Goal: Transaction & Acquisition: Obtain resource

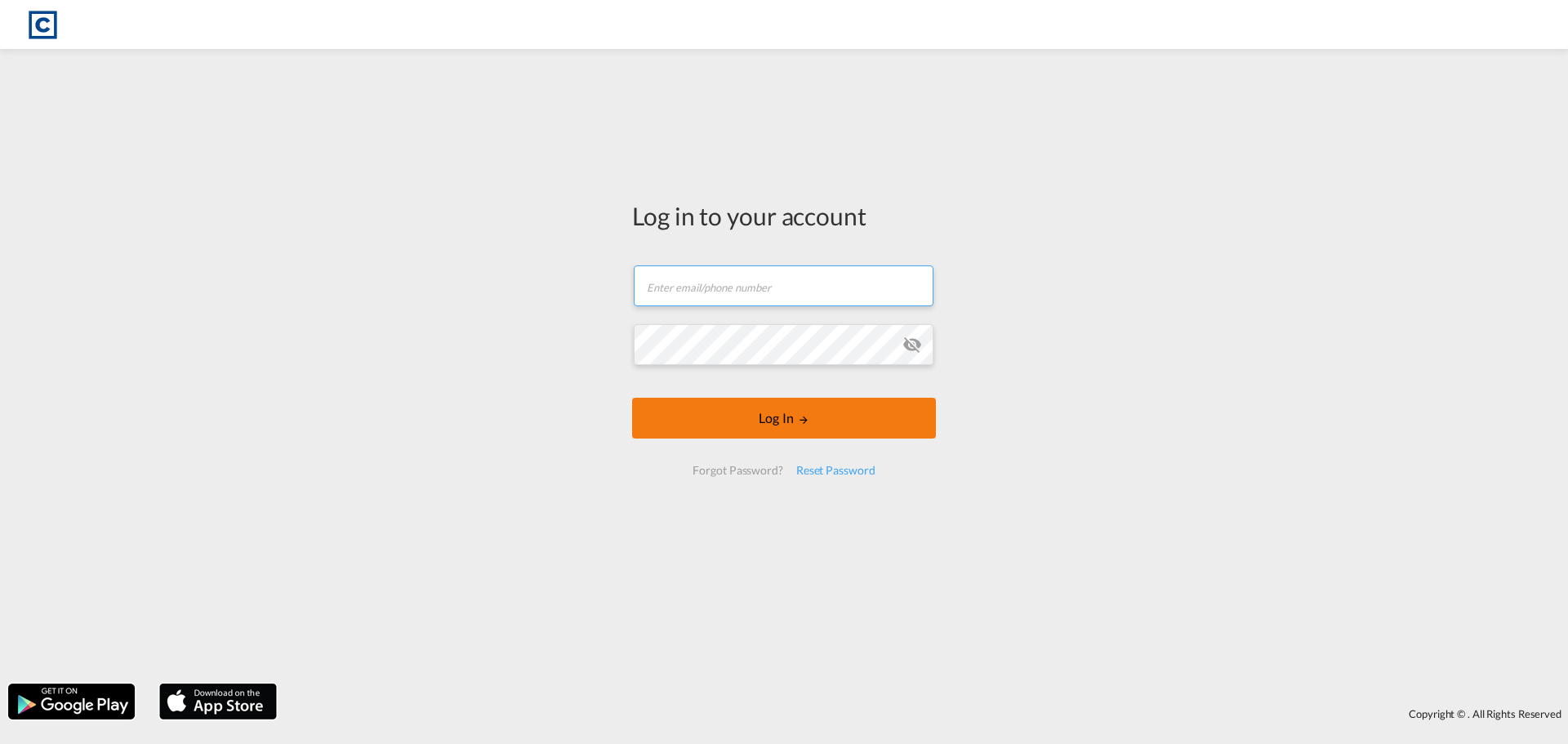
type input "[PERSON_NAME][EMAIL_ADDRESS][PERSON_NAME][DOMAIN_NAME]"
click at [756, 419] on button "Log In" at bounding box center [784, 417] width 304 height 40
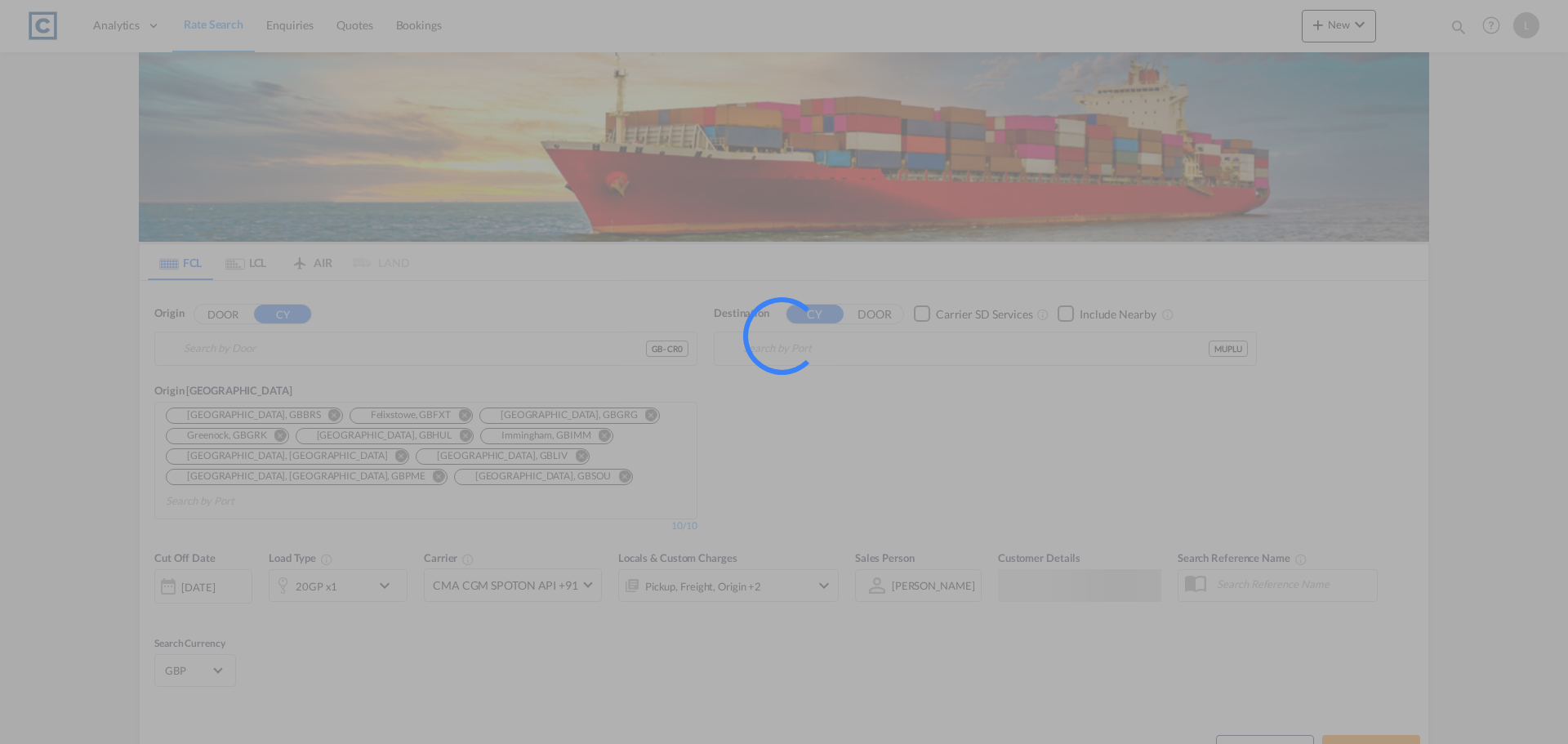
type input "GB-CR0, Croydon"
type input "[GEOGRAPHIC_DATA], MUPLU"
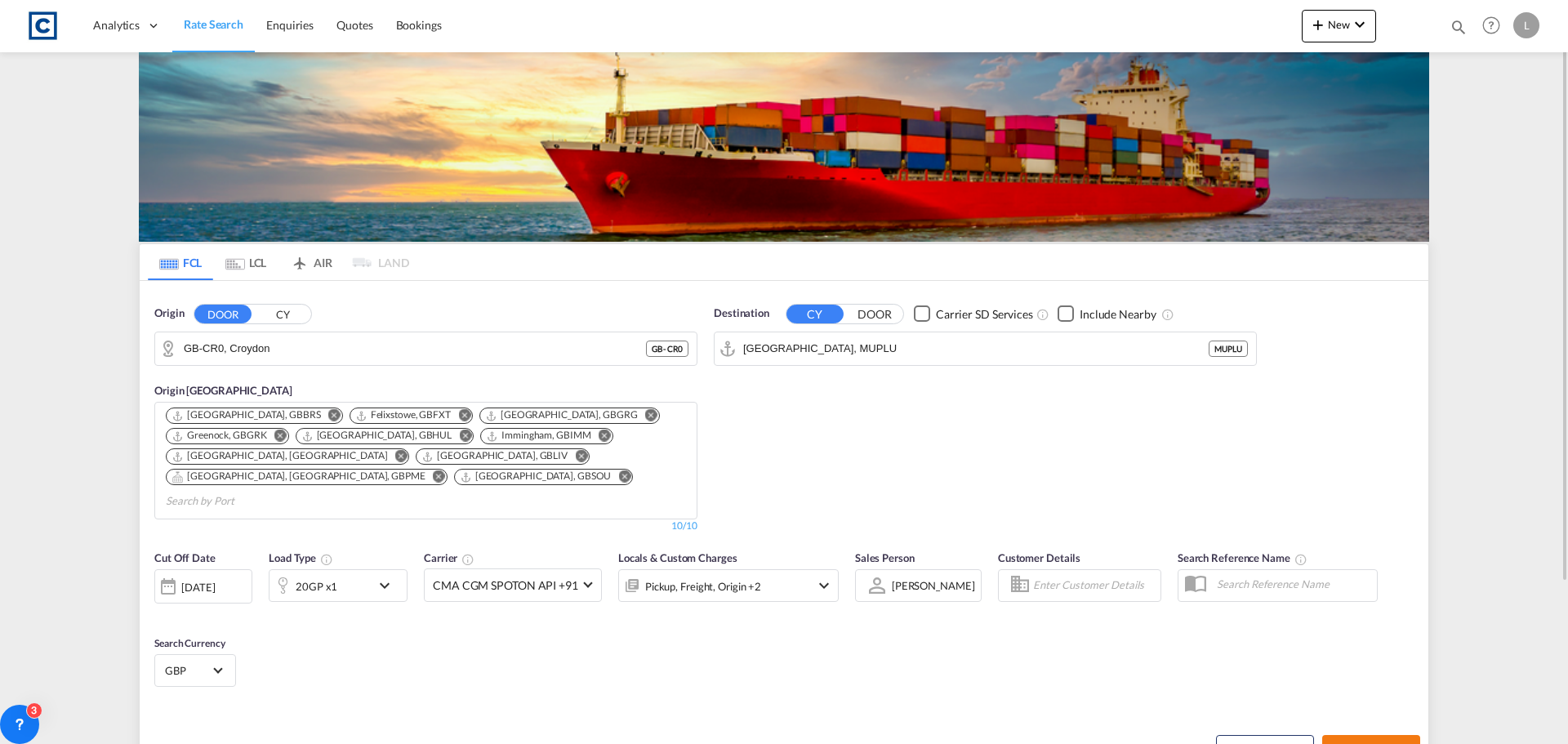
click at [1375, 735] on button "Search Rates" at bounding box center [1371, 750] width 98 height 30
type input "CR0 to MUPLU / [DATE]"
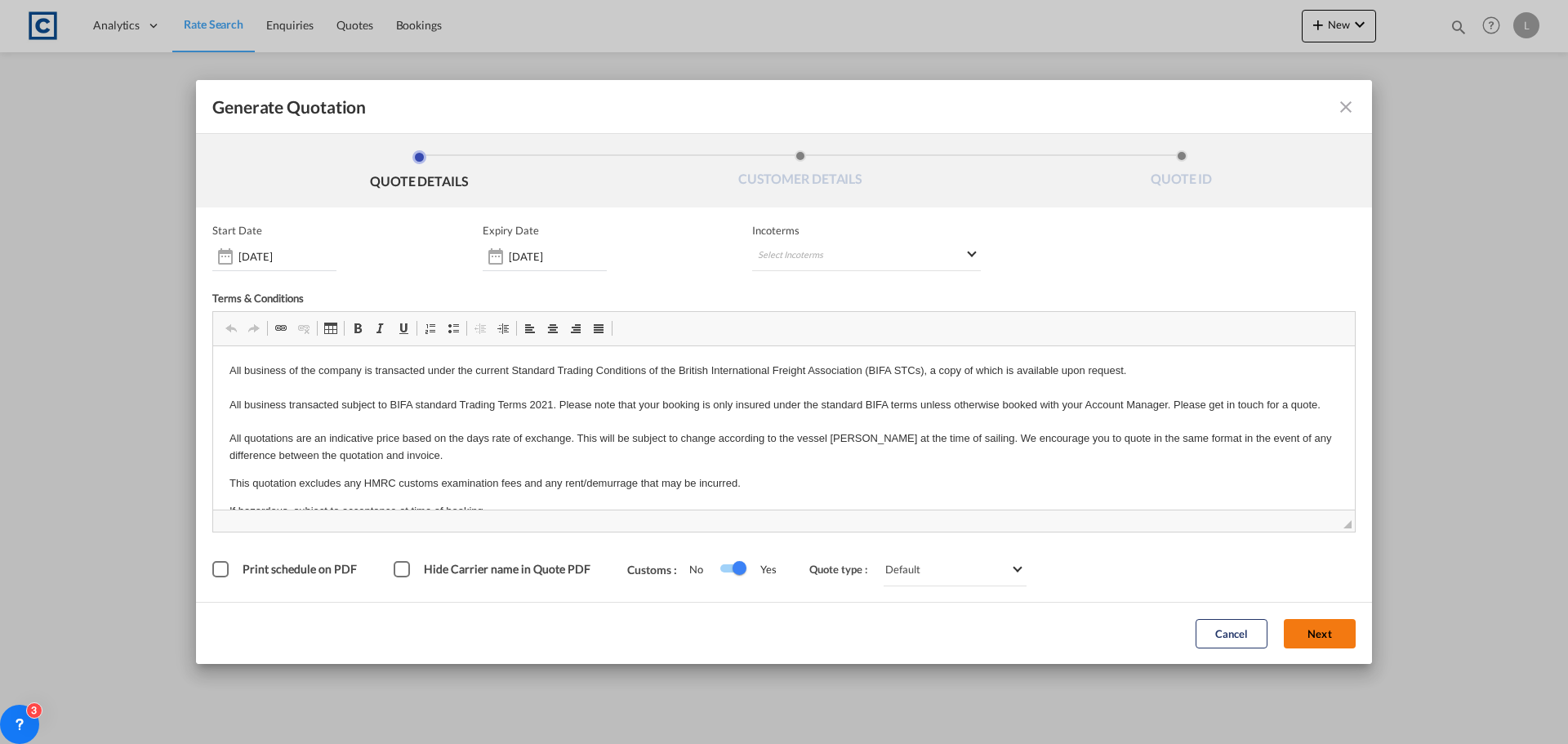
click at [1316, 626] on button "Next" at bounding box center [1319, 633] width 72 height 30
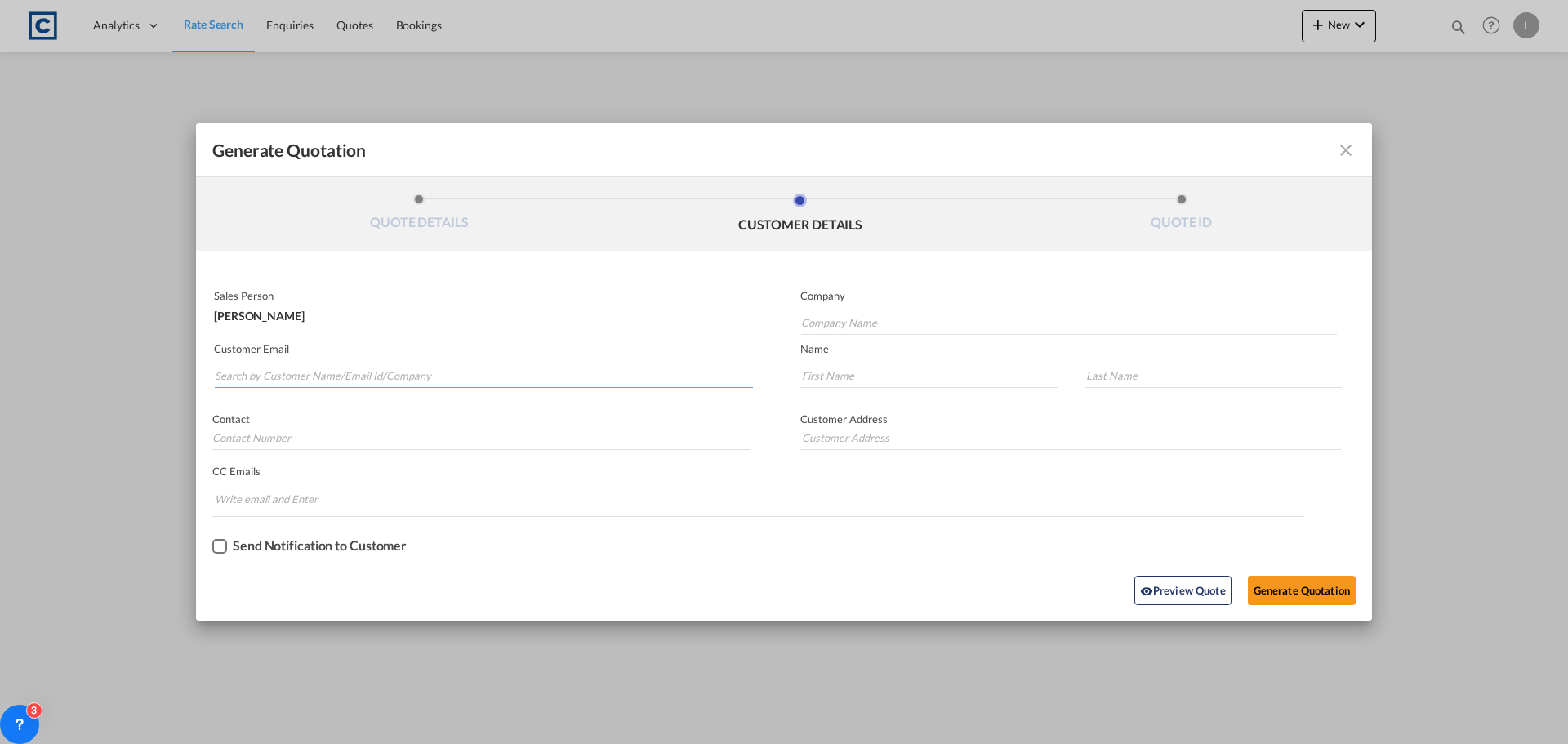
click at [241, 373] on input "Search by Customer Name/Email Id/Company" at bounding box center [484, 375] width 538 height 25
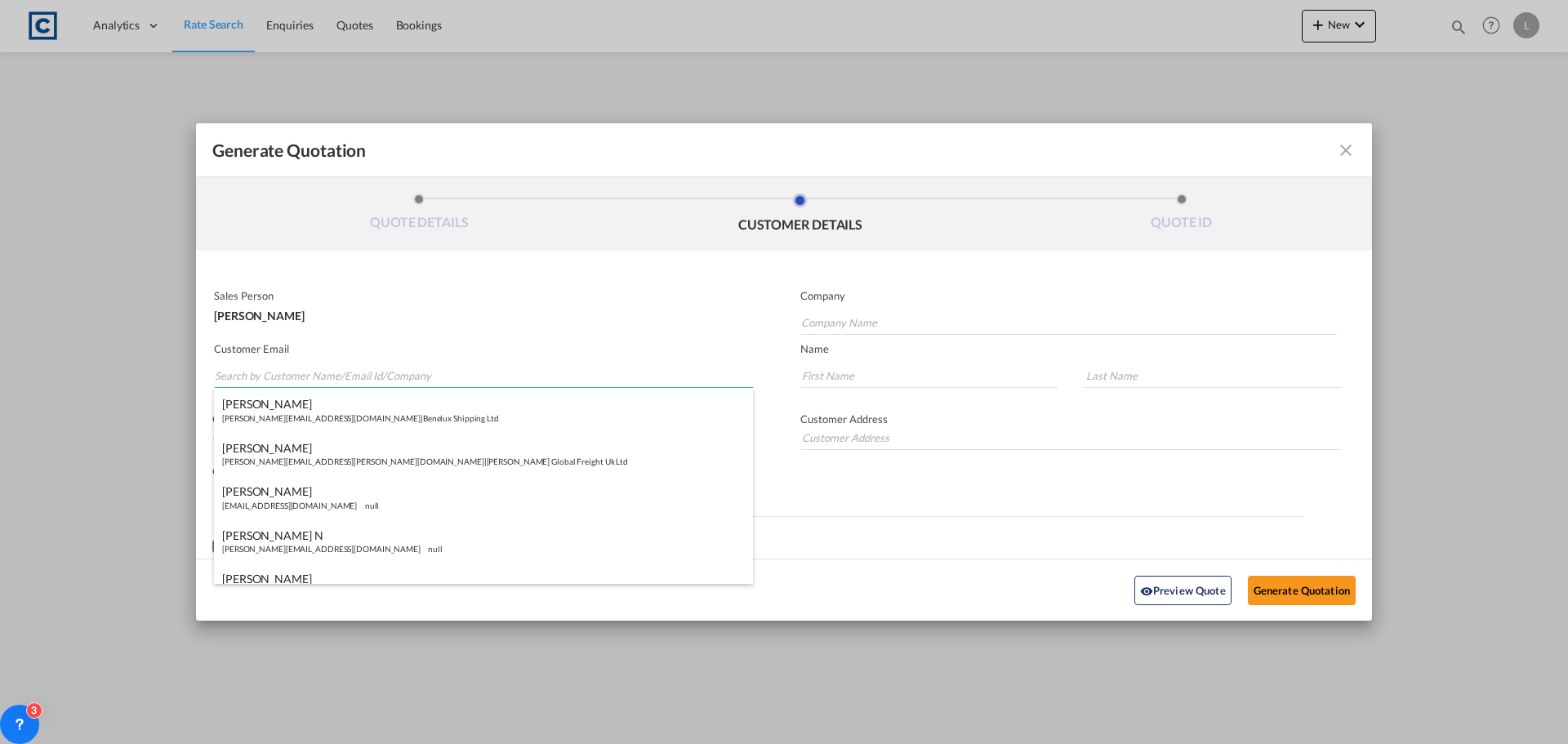
paste input "Exports | Easy Shipping Ltd <[EMAIL_ADDRESS][DOMAIN_NAME]>"
drag, startPoint x: 344, startPoint y: 374, endPoint x: 347, endPoint y: 329, distance: 45.1
click at [344, 362] on md-autocomplete-wrap "Exports | Easy Shipping Ltd <[EMAIL_ADDRESS][DOMAIN_NAME]>" at bounding box center [484, 371] width 539 height 33
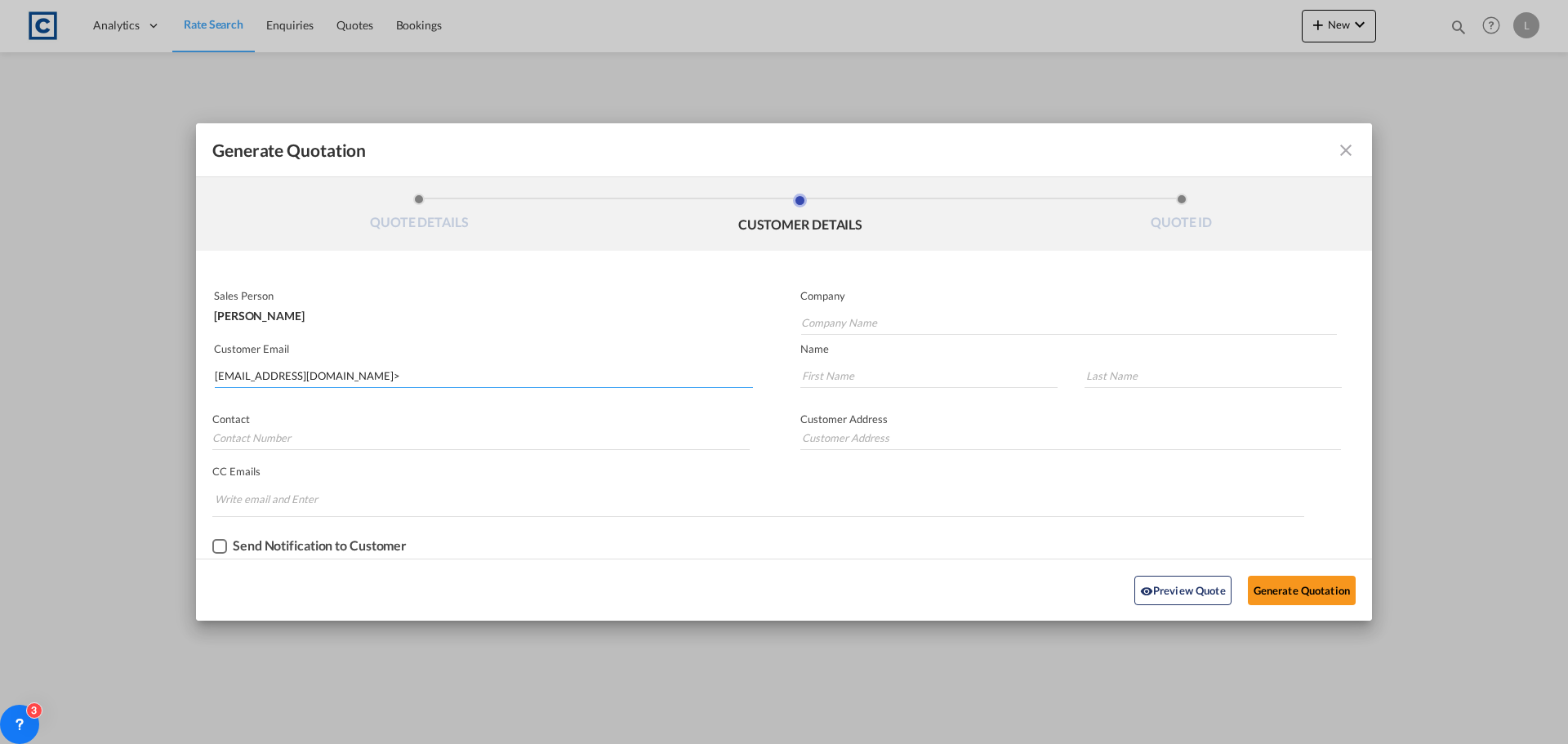
click at [386, 367] on input "[EMAIL_ADDRESS][DOMAIN_NAME]>" at bounding box center [484, 375] width 538 height 25
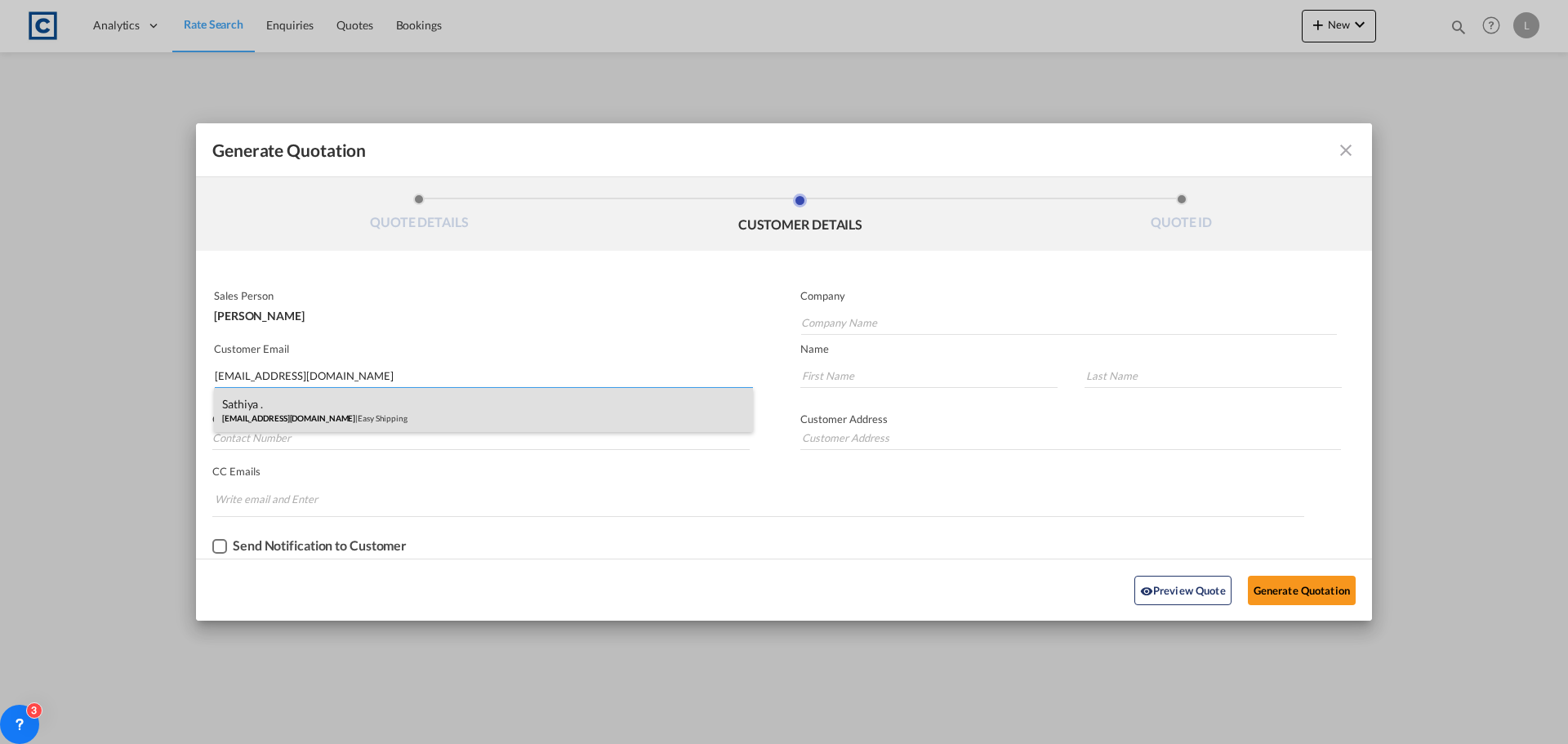
type input "[EMAIL_ADDRESS][DOMAIN_NAME]"
click at [300, 401] on div "Sathiya . [EMAIL_ADDRESS][DOMAIN_NAME] | Easy Shipping" at bounding box center [484, 409] width 539 height 44
type input "Easy Shipping"
type input "Sathiya"
type input "."
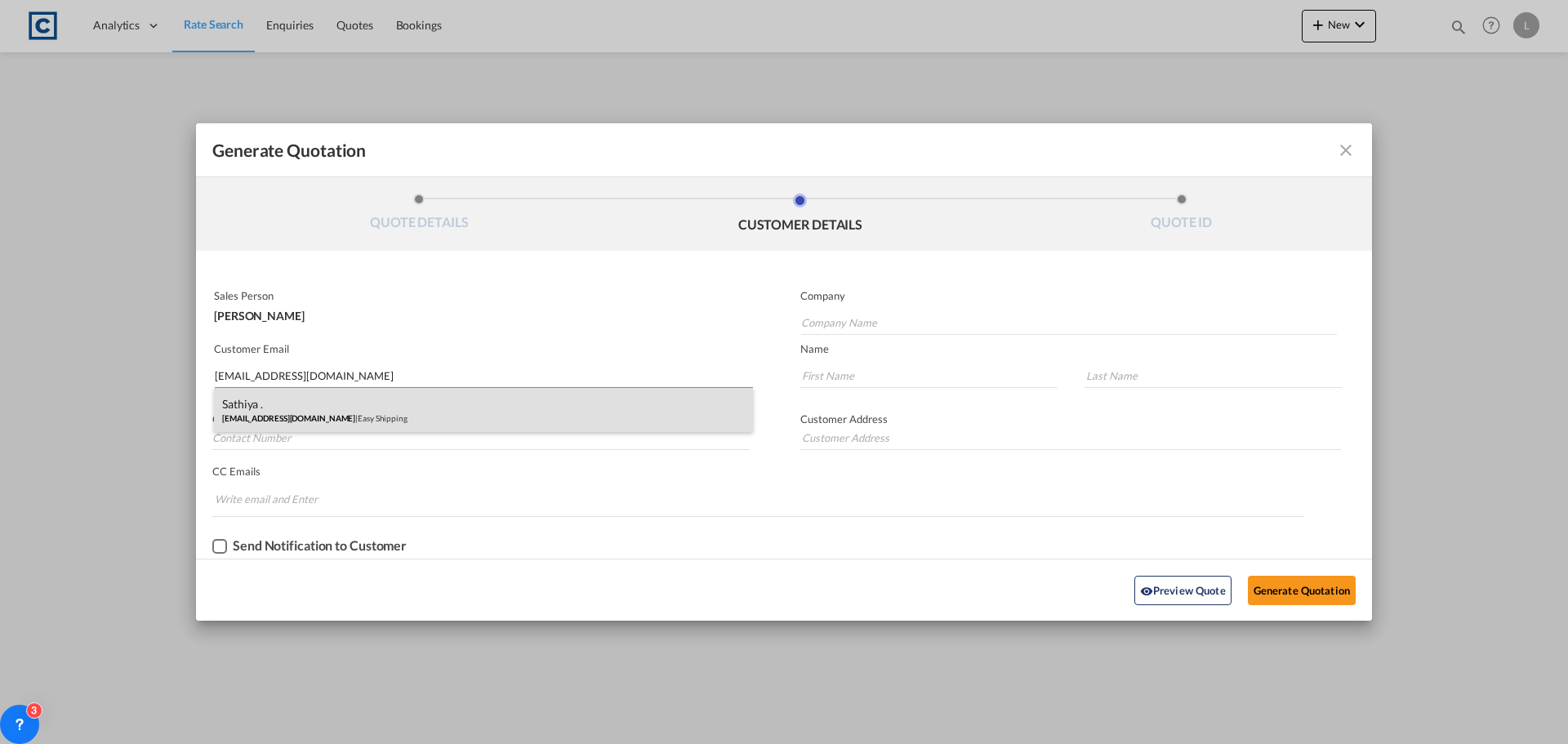
type input "07946 370 278"
type input "[STREET_ADDRESS]"
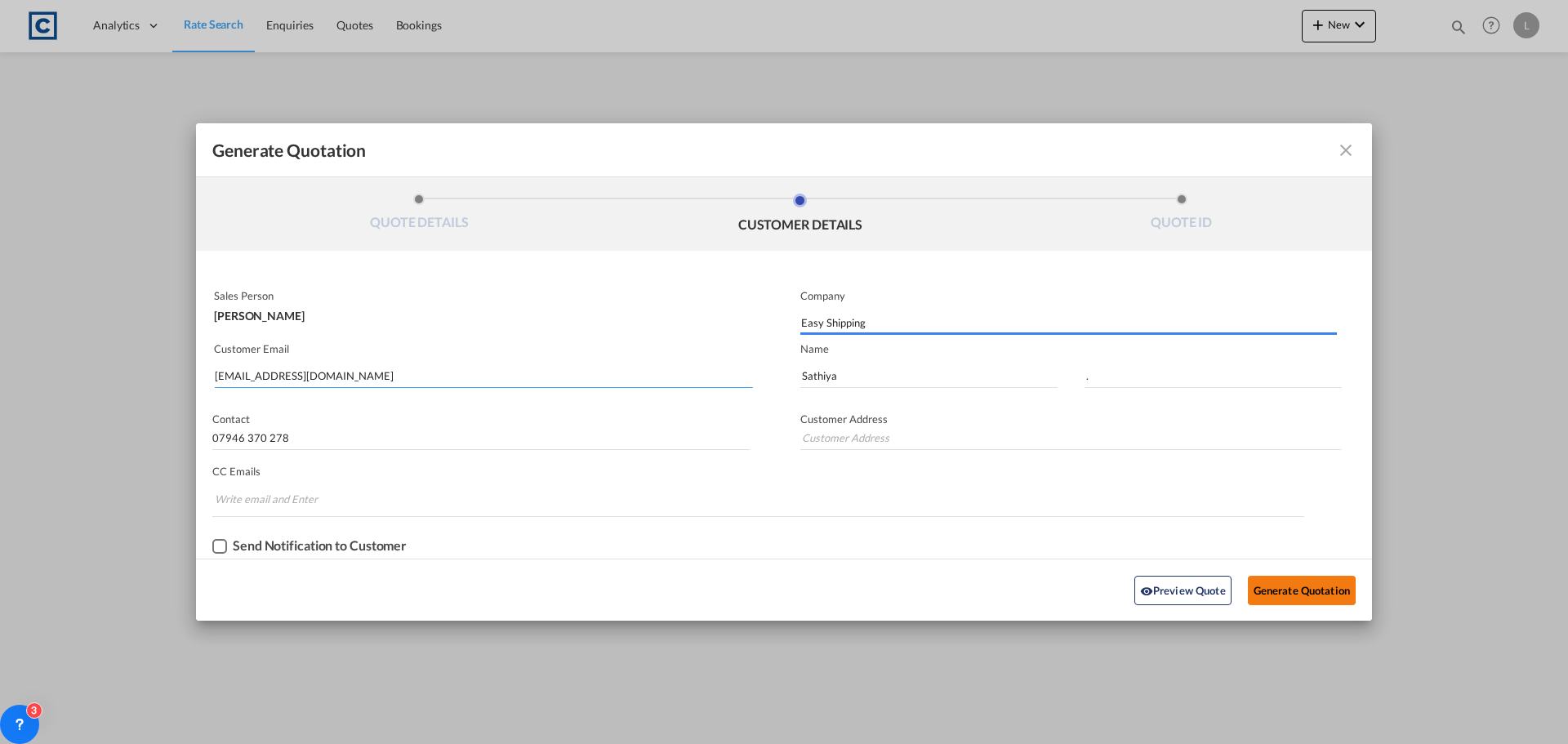
type input "[STREET_ADDRESS]"
click at [1307, 585] on button "Generate Quotation" at bounding box center [1301, 590] width 108 height 30
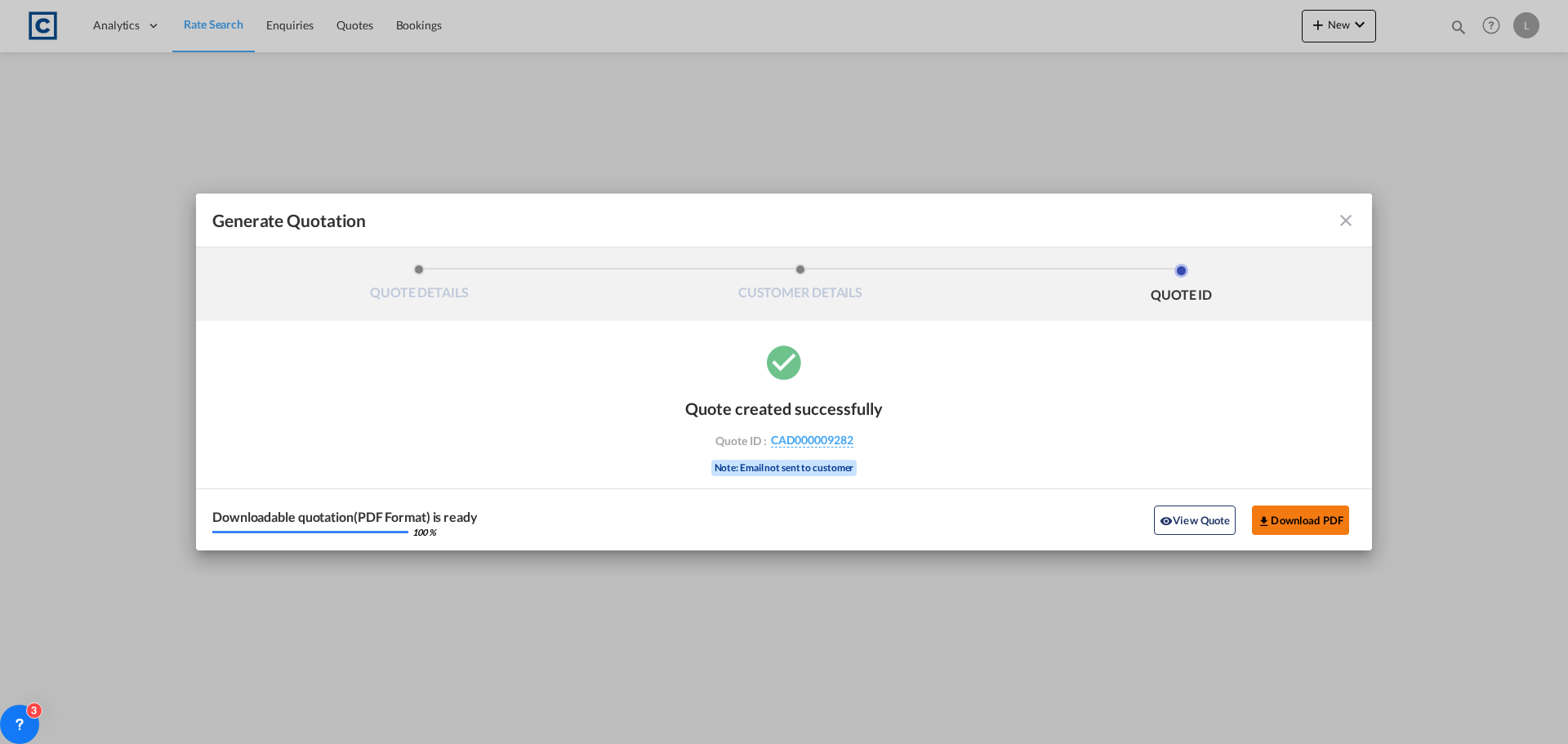
click at [1293, 518] on button "Download PDF" at bounding box center [1301, 520] width 97 height 30
click at [1346, 223] on md-icon "icon-close fg-AAA8AD cursor m-0" at bounding box center [1346, 220] width 20 height 20
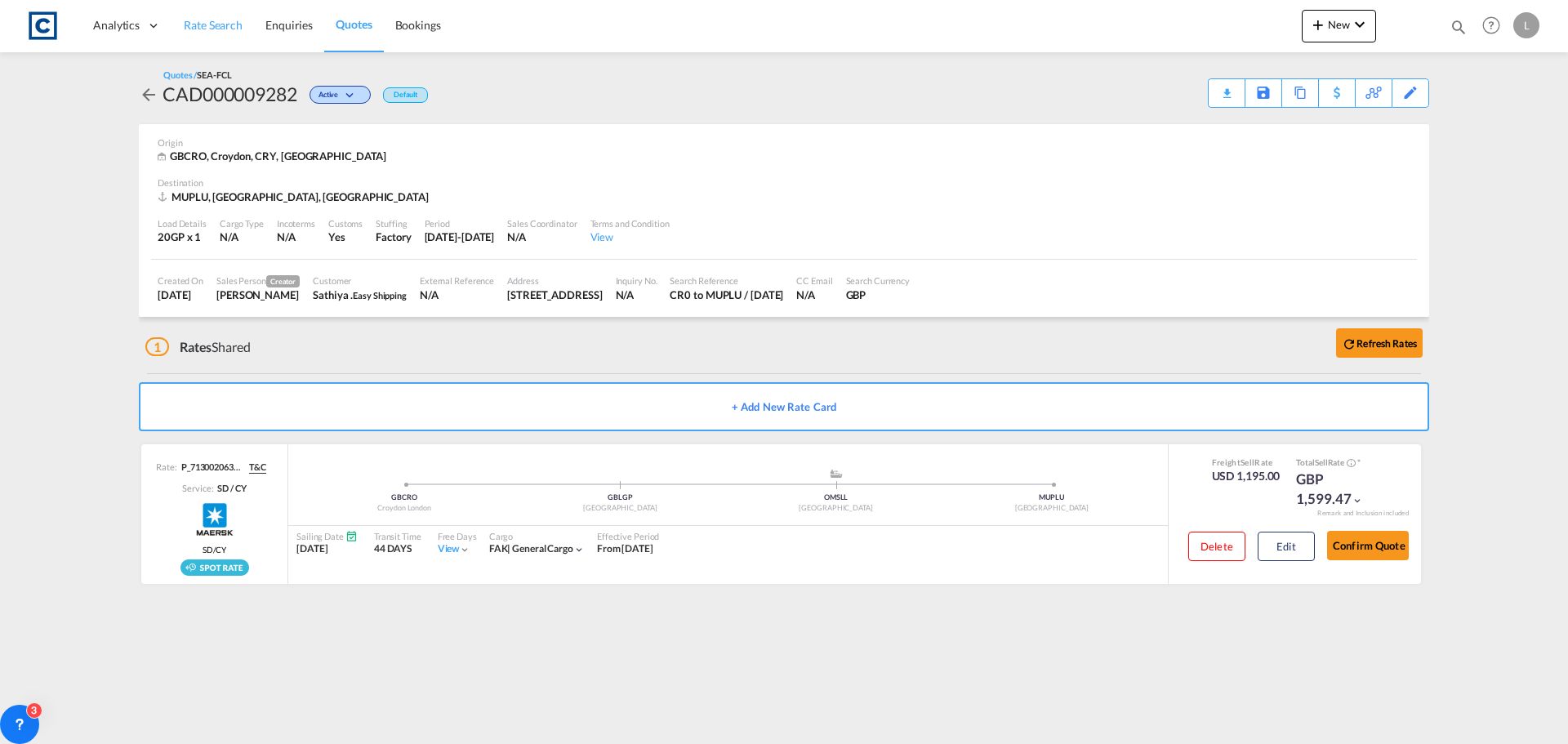
click at [230, 19] on span "Rate Search" at bounding box center [213, 25] width 59 height 14
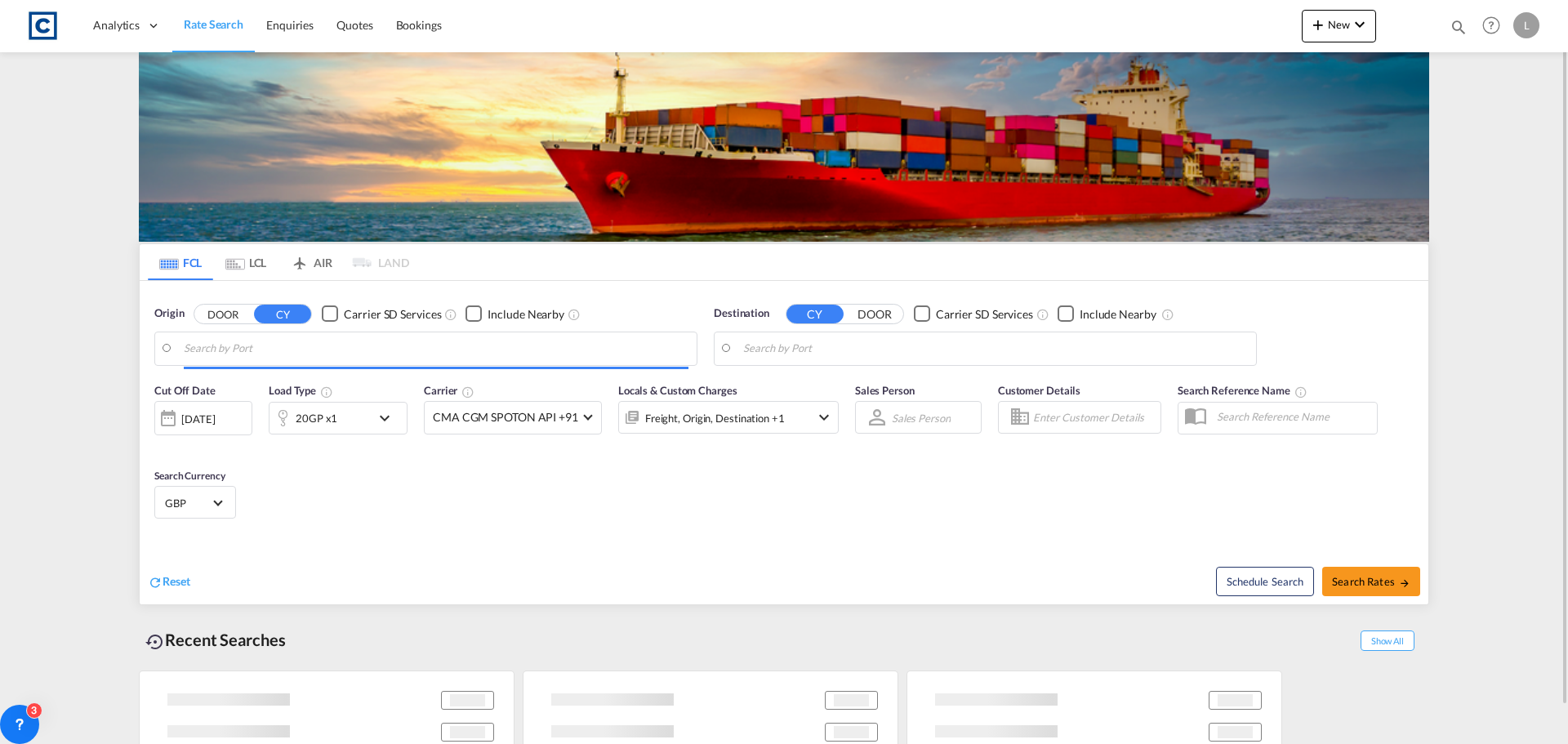
type input "GB-CR0, Croydon"
type input "[GEOGRAPHIC_DATA], MUPLU"
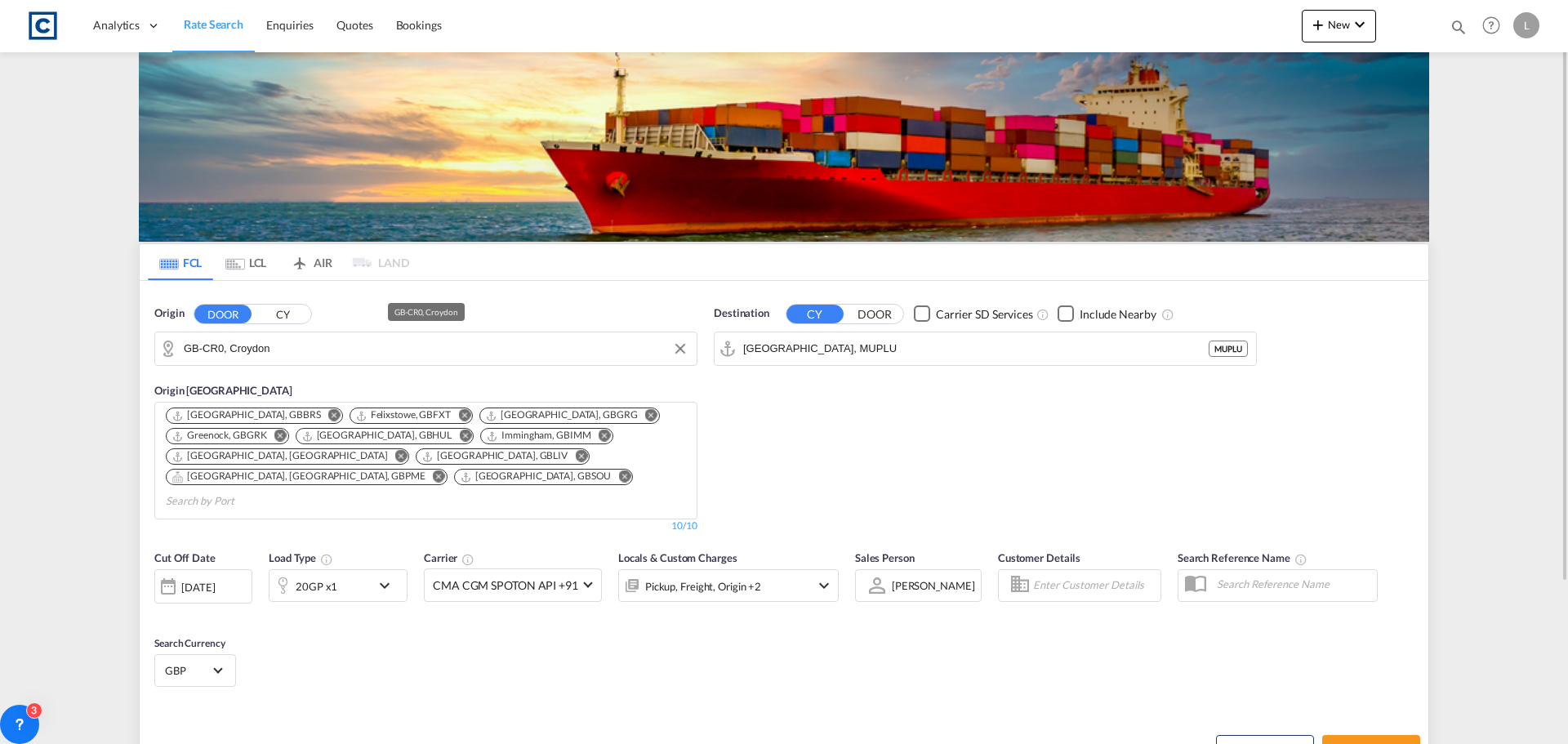
click at [283, 342] on input "GB-CR0, Croydon" at bounding box center [435, 348] width 504 height 25
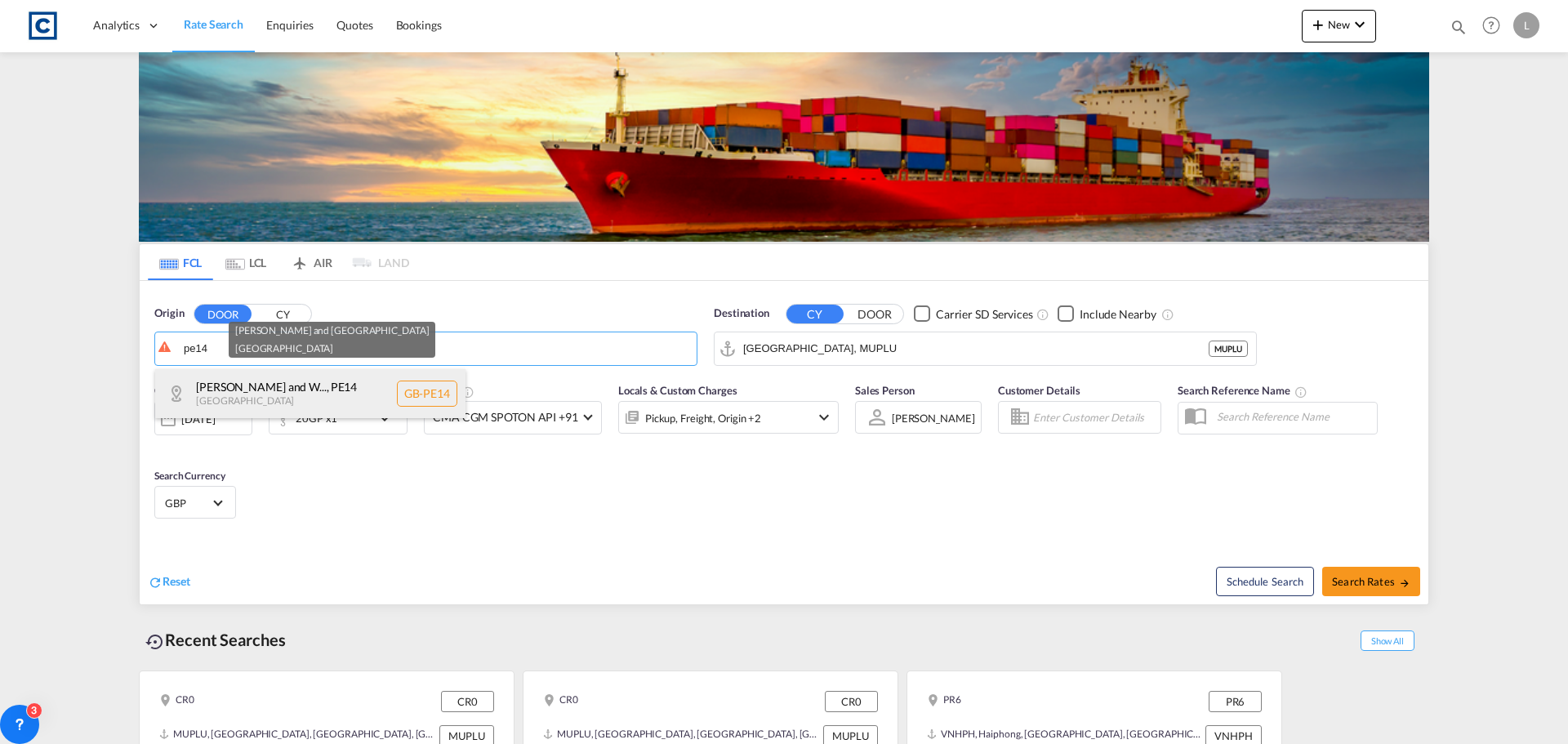
click at [249, 405] on div "[PERSON_NAME] and W... , PE14 [GEOGRAPHIC_DATA] [GEOGRAPHIC_DATA]-PE14" at bounding box center [310, 394] width 310 height 49
type input "GB-PE14, [PERSON_NAME] and [GEOGRAPHIC_DATA]"
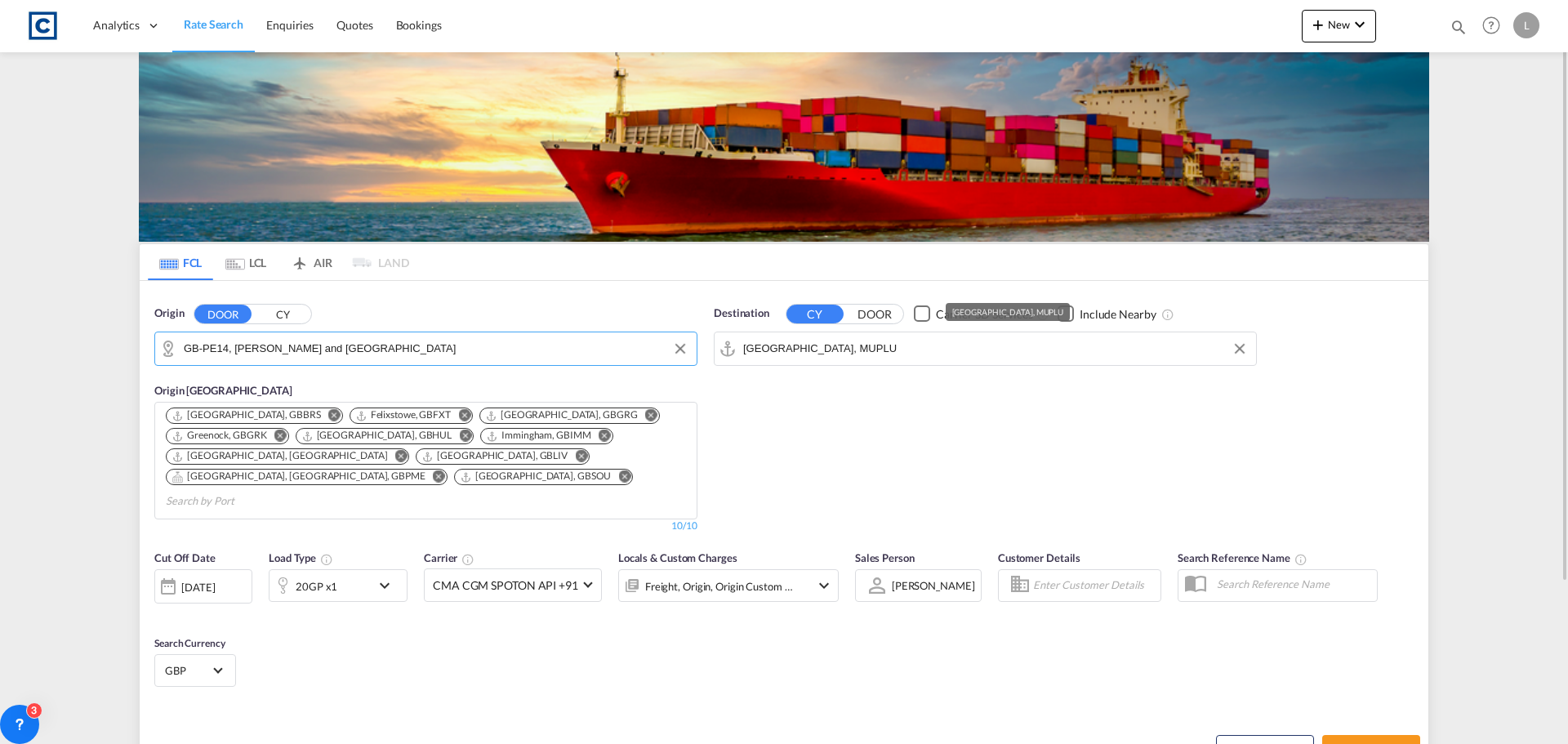
click at [859, 343] on input "[GEOGRAPHIC_DATA], MUPLU" at bounding box center [995, 348] width 504 height 25
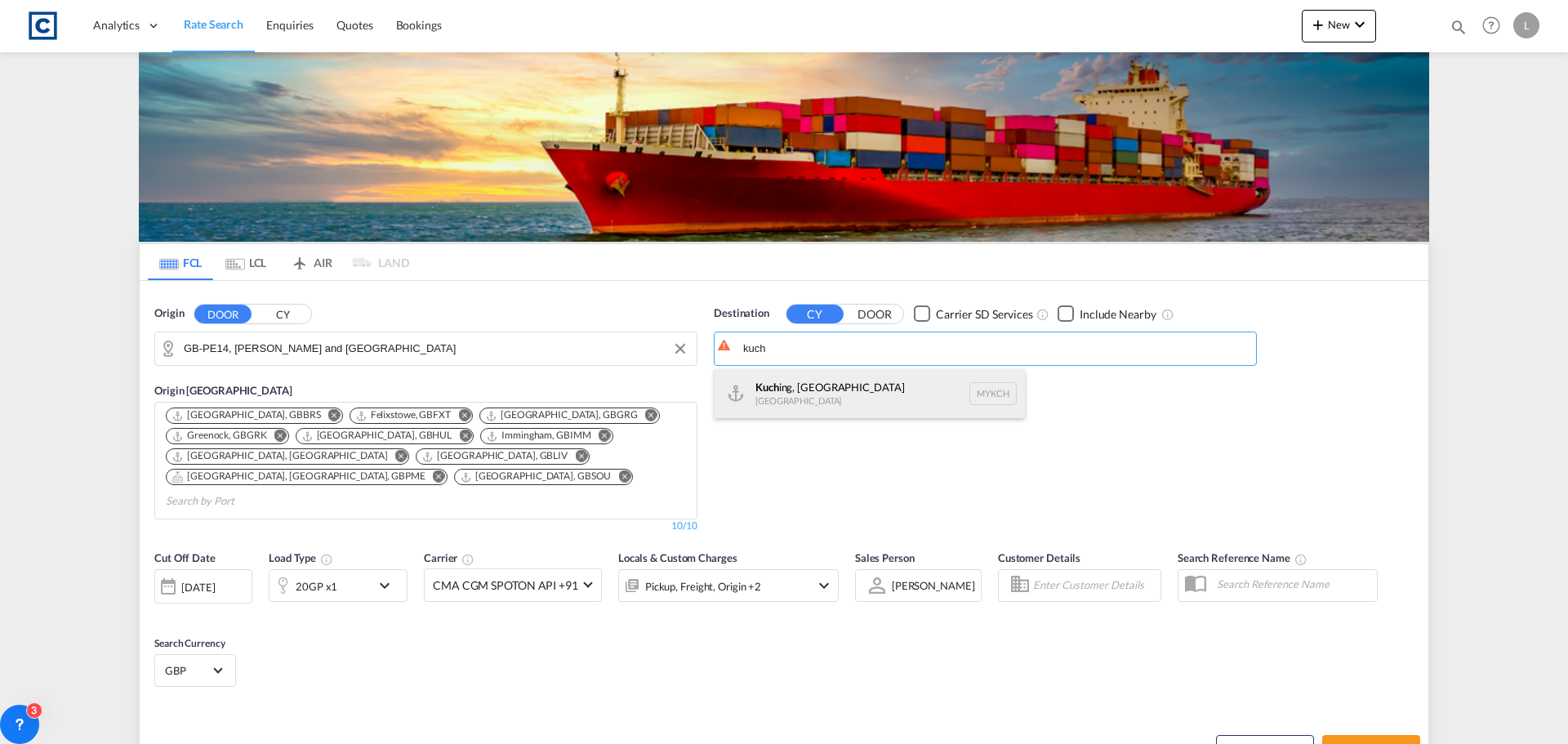
click at [831, 394] on div "Kuch ing, [GEOGRAPHIC_DATA] [GEOGRAPHIC_DATA] MYKCH" at bounding box center [869, 394] width 310 height 49
type input "Kuching, [GEOGRAPHIC_DATA], MYKCH"
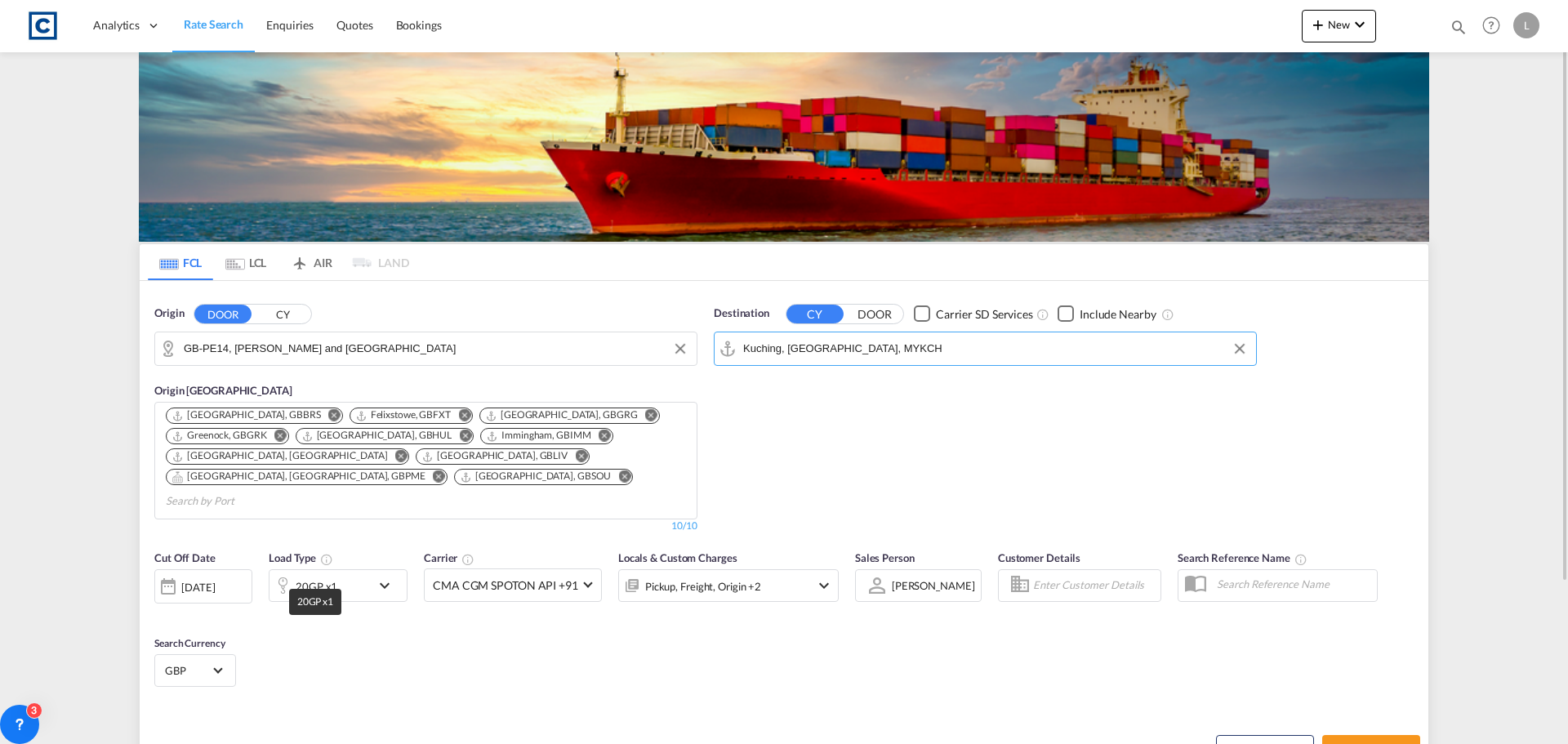
click at [309, 575] on div "20GP x1" at bounding box center [317, 586] width 41 height 23
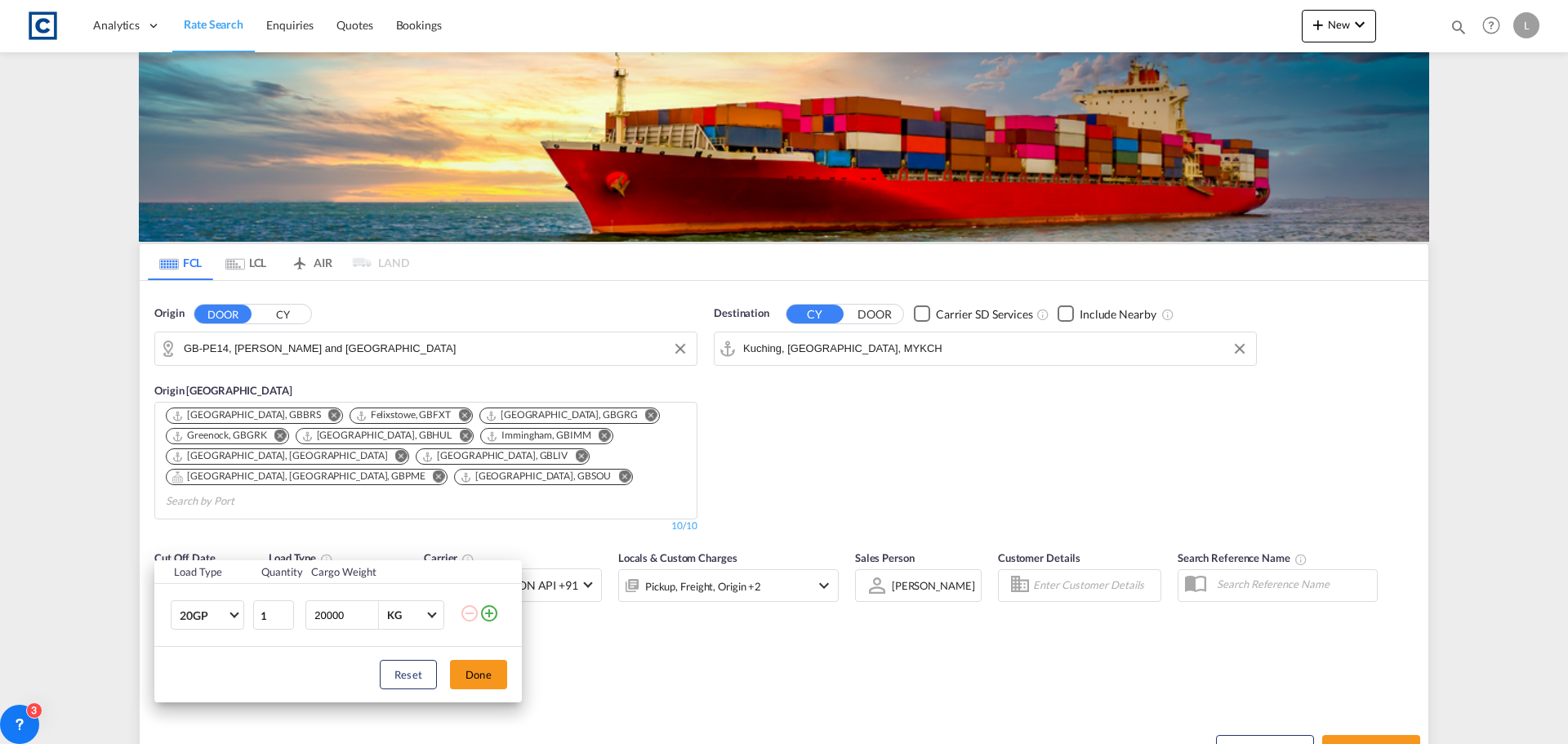
click at [487, 615] on md-icon "icon-plus-circle-outline" at bounding box center [489, 613] width 20 height 20
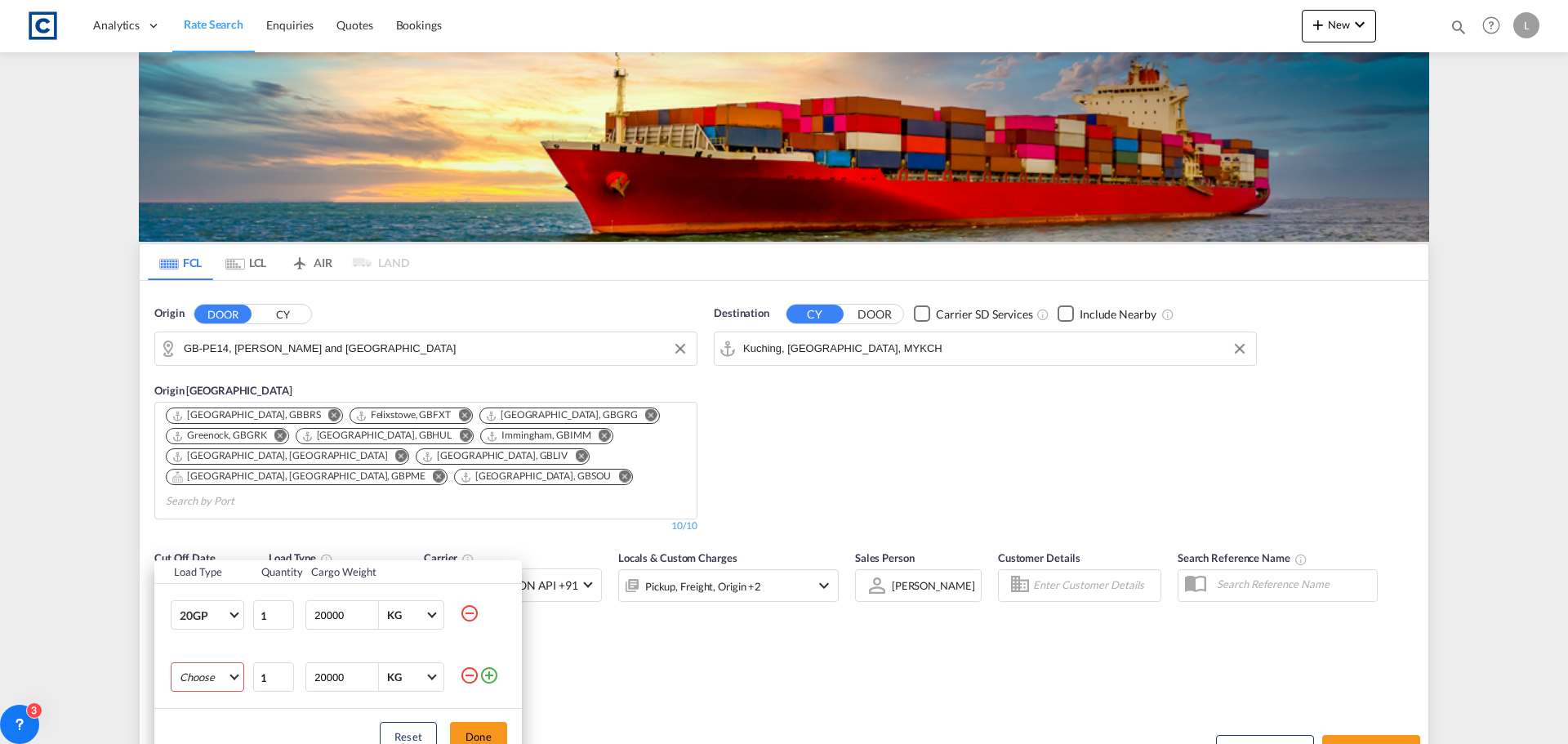
click at [206, 679] on md-select "Choose 20GP 40GP 40HC 45HC 20RE 40RE 40HR 20OT 40OT 20FR 40FR 40NR 20NR 45S 20T…" at bounding box center [207, 677] width 73 height 30
click at [195, 624] on div "40HC" at bounding box center [193, 625] width 29 height 15
click at [486, 723] on button "Done" at bounding box center [479, 736] width 57 height 30
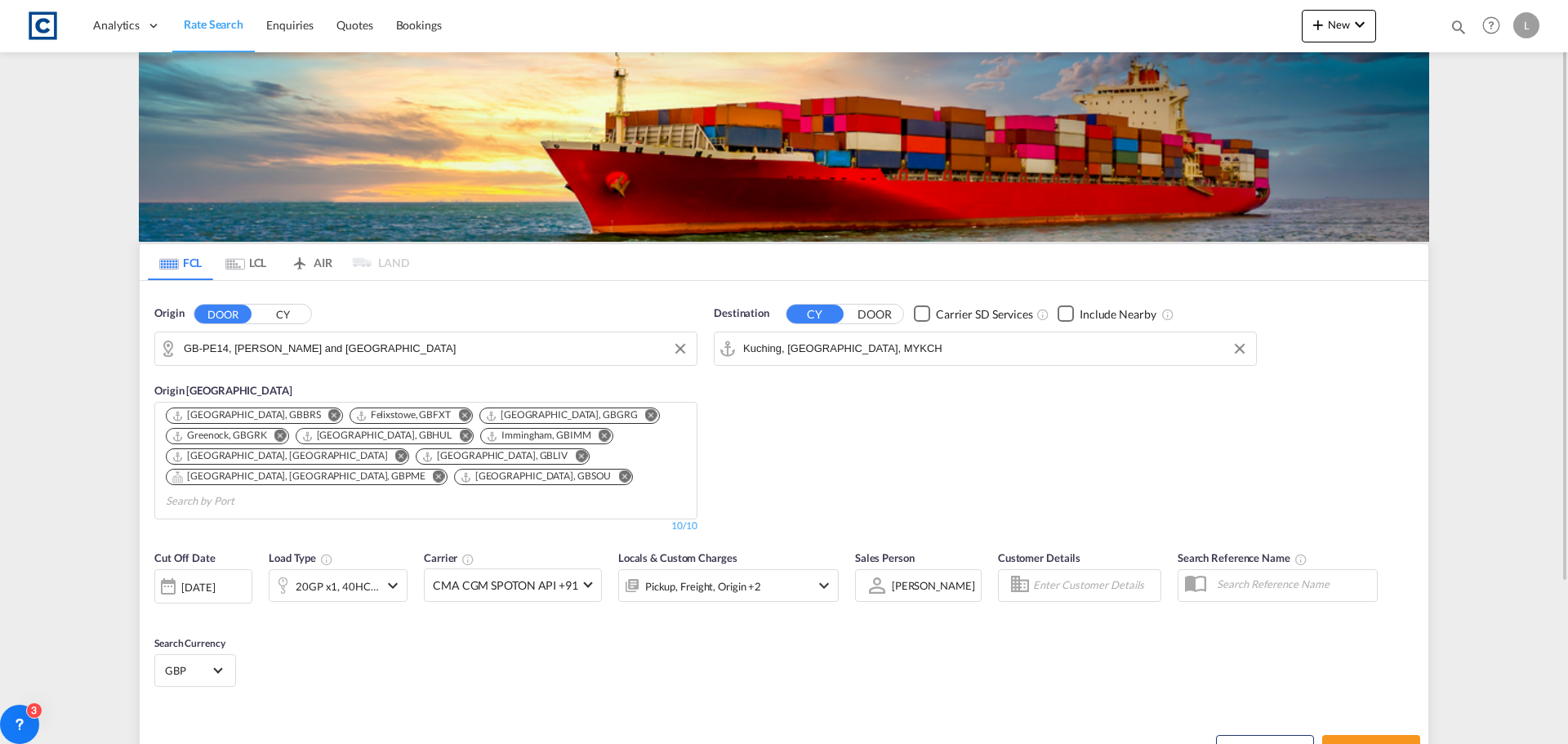
click at [603, 714] on div "Reset" at bounding box center [468, 737] width 640 height 45
click at [794, 569] on div "Pickup, Freight, Origin +2" at bounding box center [727, 585] width 220 height 33
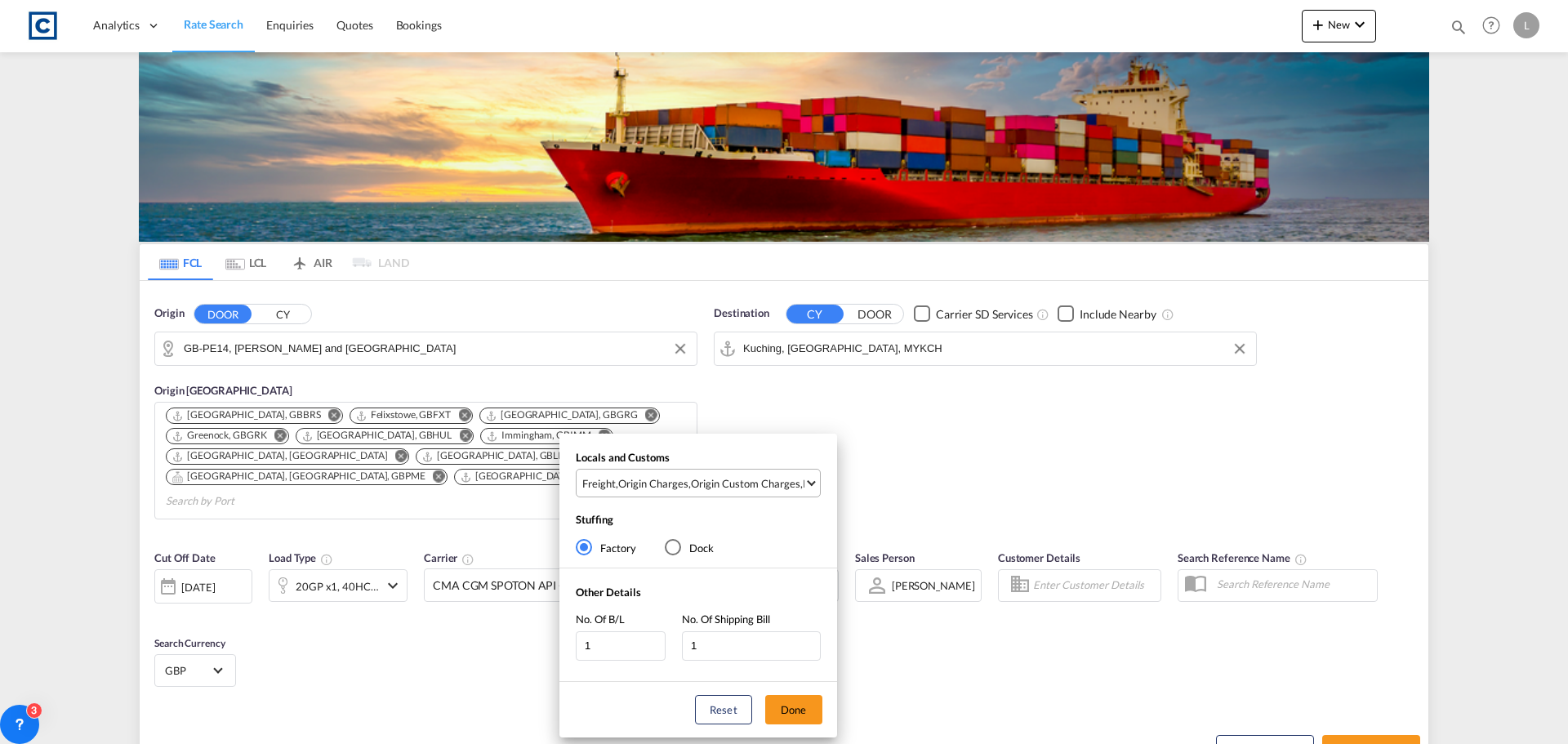
click at [699, 483] on div "Origin Custom Charges" at bounding box center [745, 483] width 110 height 15
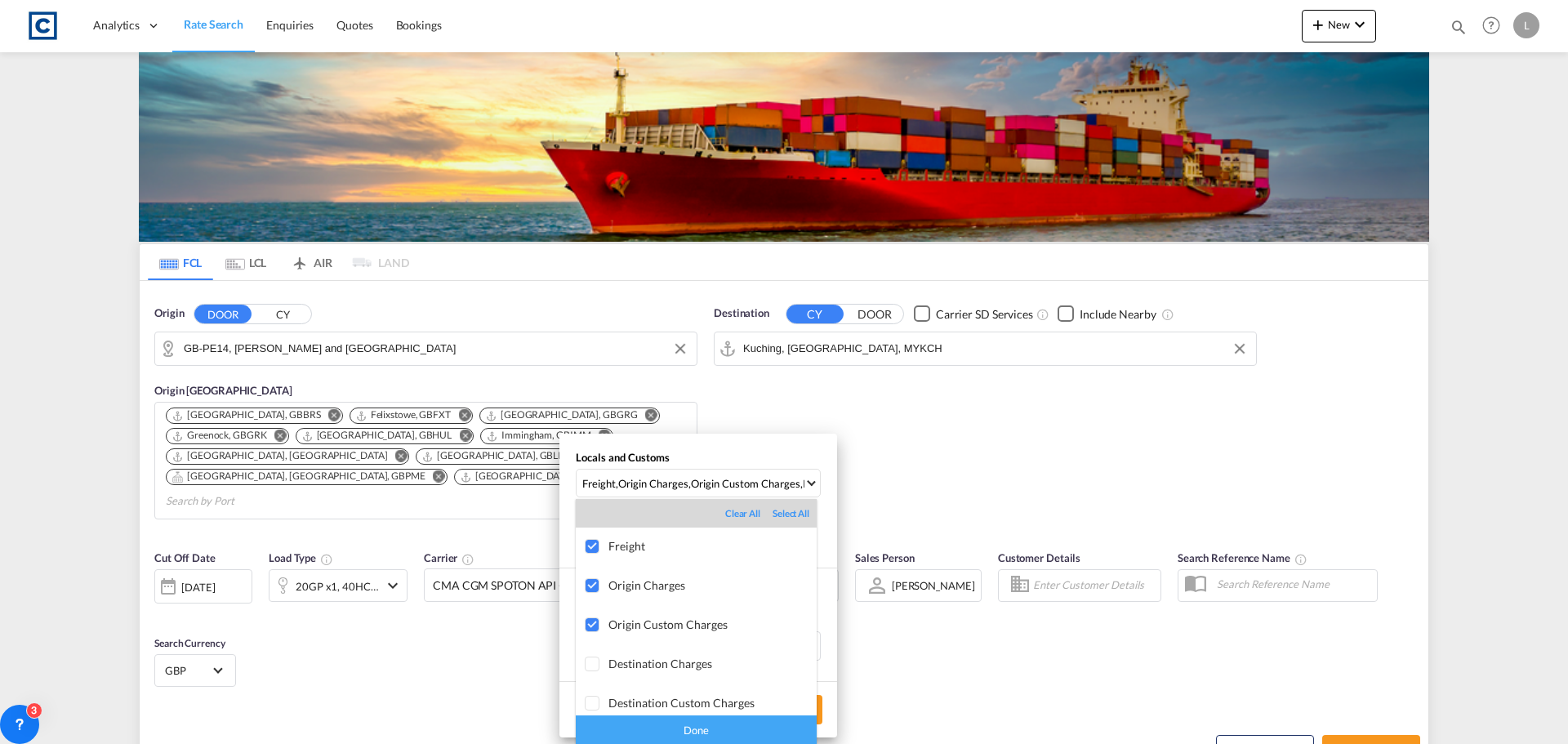
click at [686, 726] on div "Done" at bounding box center [696, 729] width 241 height 29
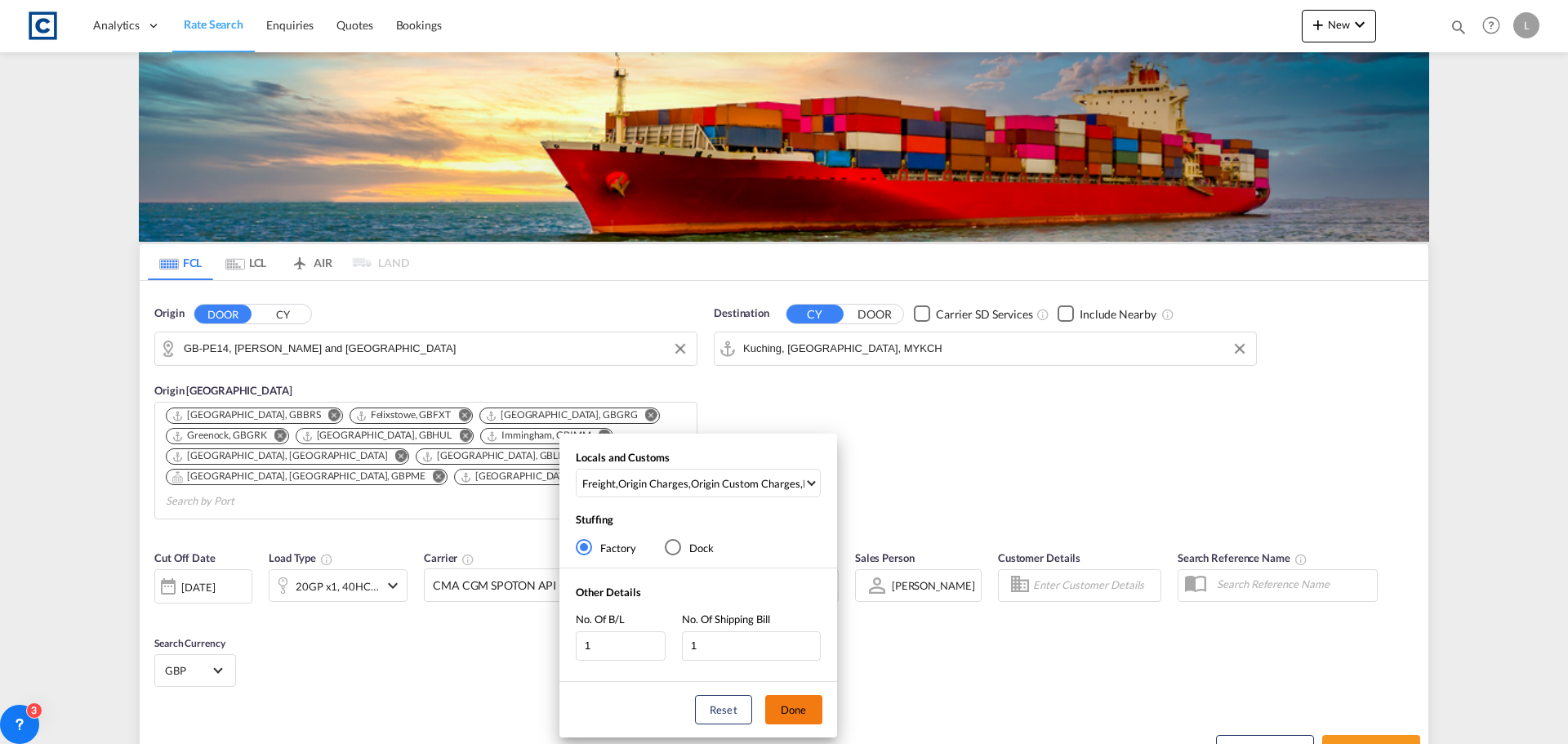
click at [788, 705] on button "Done" at bounding box center [793, 709] width 57 height 30
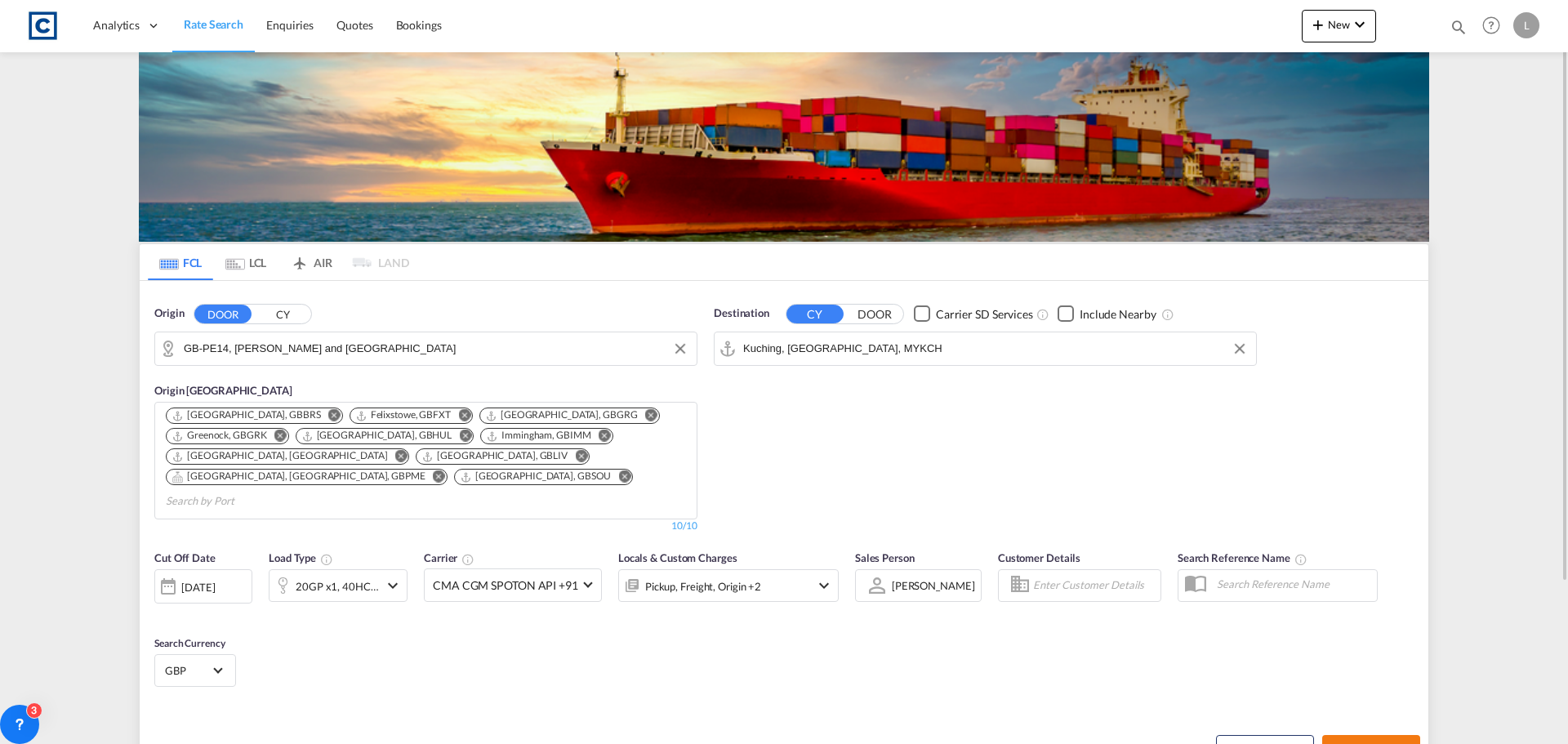
click at [1369, 743] on span "Search Rates" at bounding box center [1371, 749] width 78 height 13
type input "PE14 to MYKCH / [DATE]"
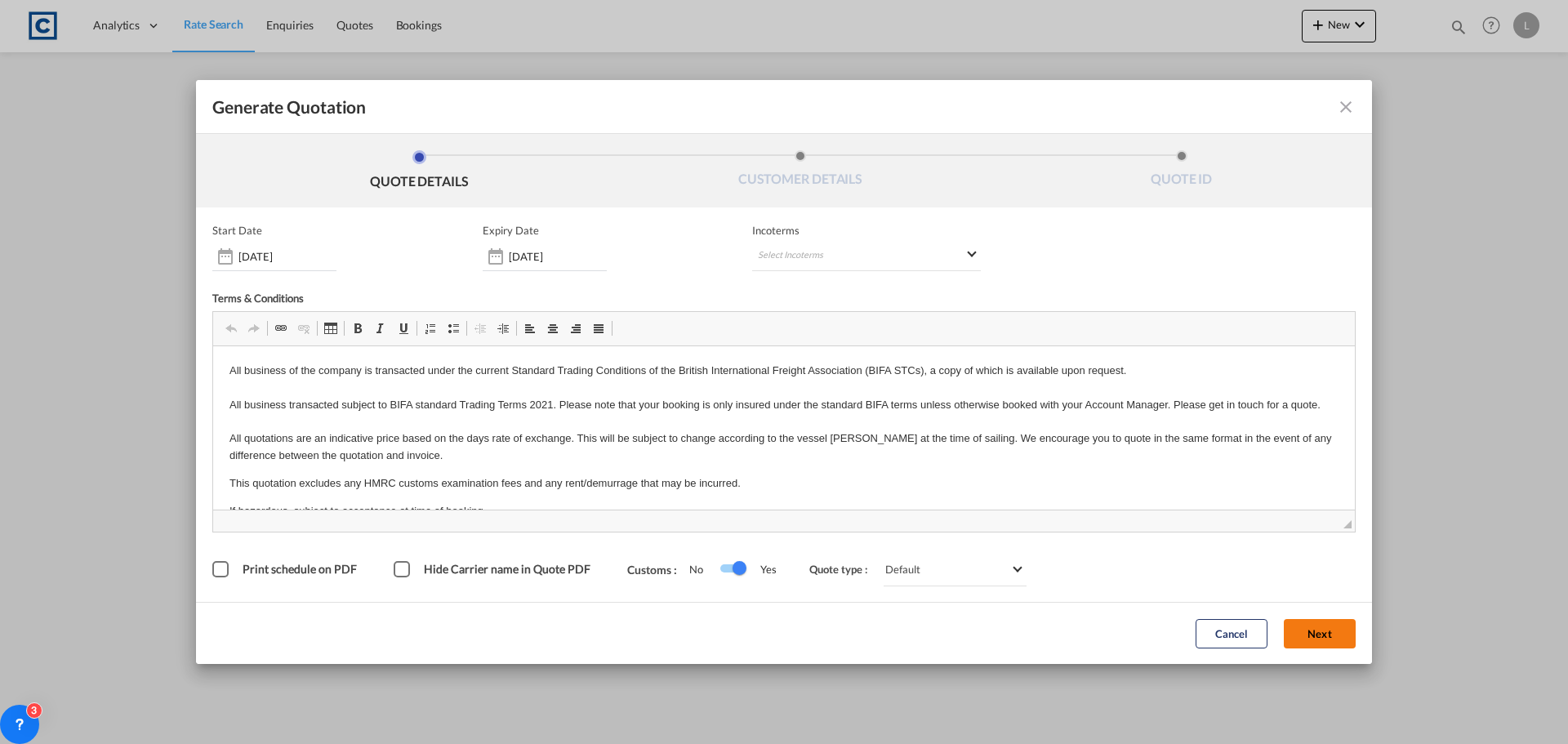
click at [1320, 621] on button "Next" at bounding box center [1319, 633] width 72 height 30
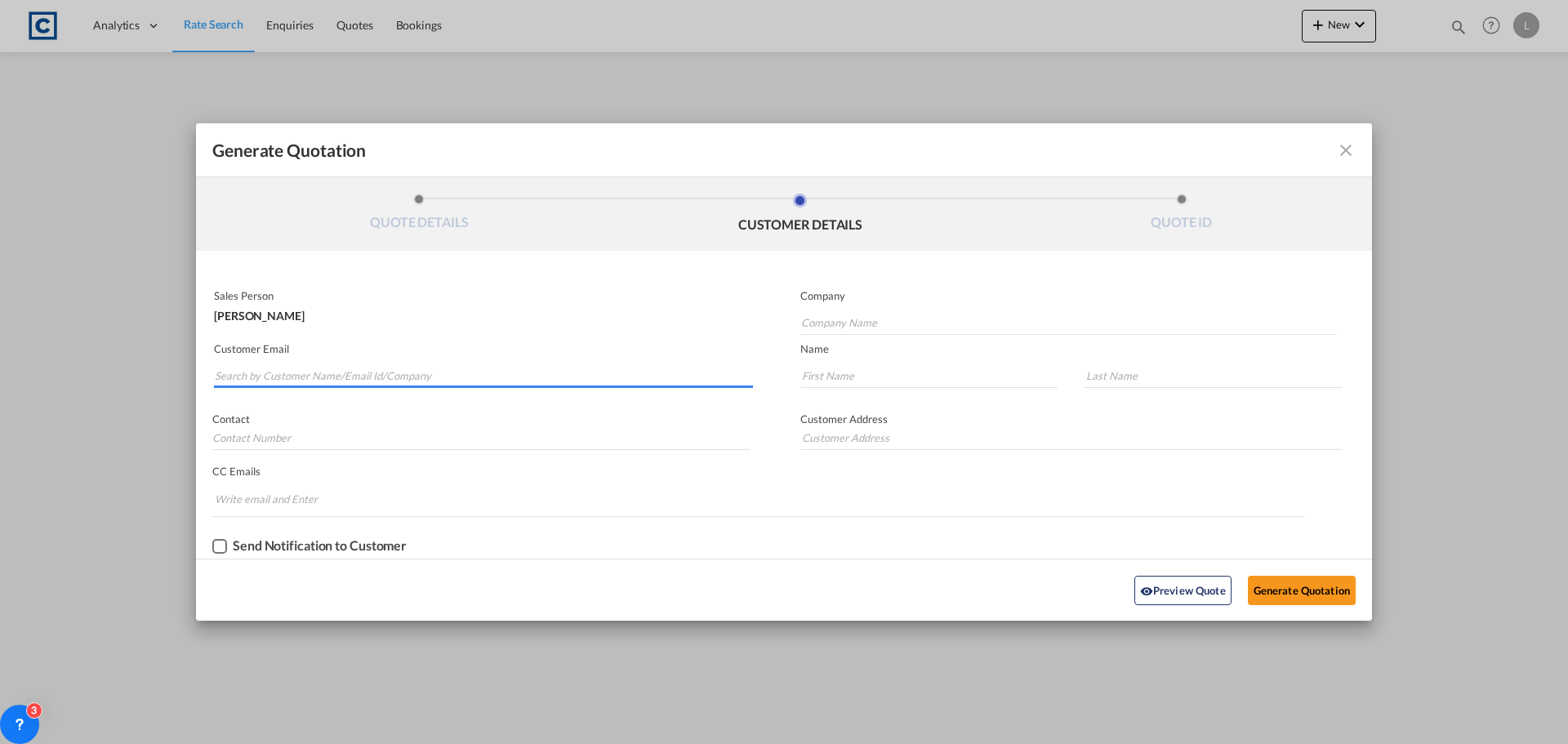
click at [245, 371] on input "Search by Customer Name/Email Id/Company" at bounding box center [484, 375] width 538 height 25
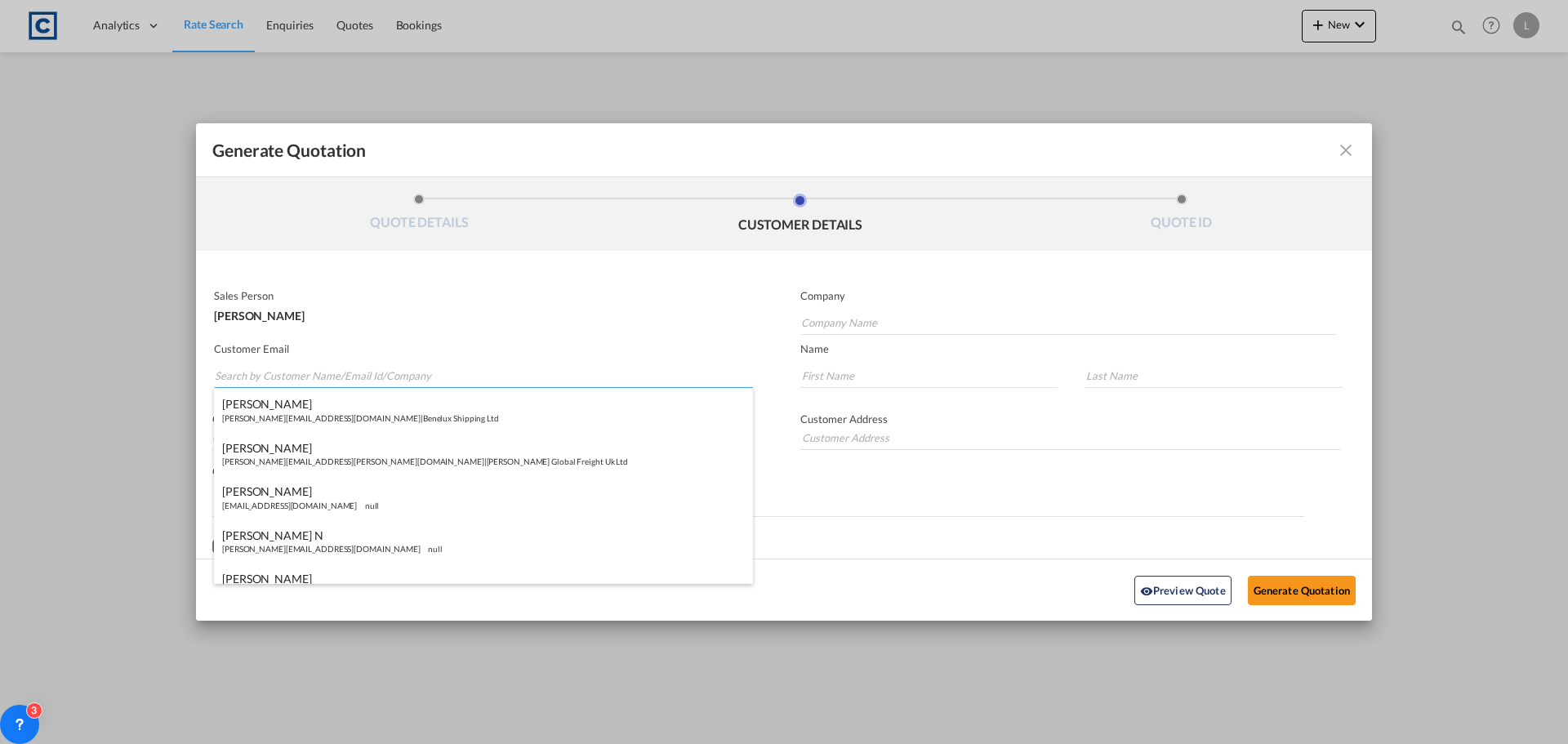
paste input "[PERSON_NAME] ([GEOGRAPHIC_DATA]) <[PERSON_NAME][EMAIL_ADDRESS][PERSON_NAME][DO…"
drag, startPoint x: 318, startPoint y: 376, endPoint x: 322, endPoint y: 340, distance: 36.2
click at [319, 375] on input "[PERSON_NAME] ([GEOGRAPHIC_DATA]) <[PERSON_NAME][EMAIL_ADDRESS][PERSON_NAME][DO…" at bounding box center [484, 375] width 538 height 25
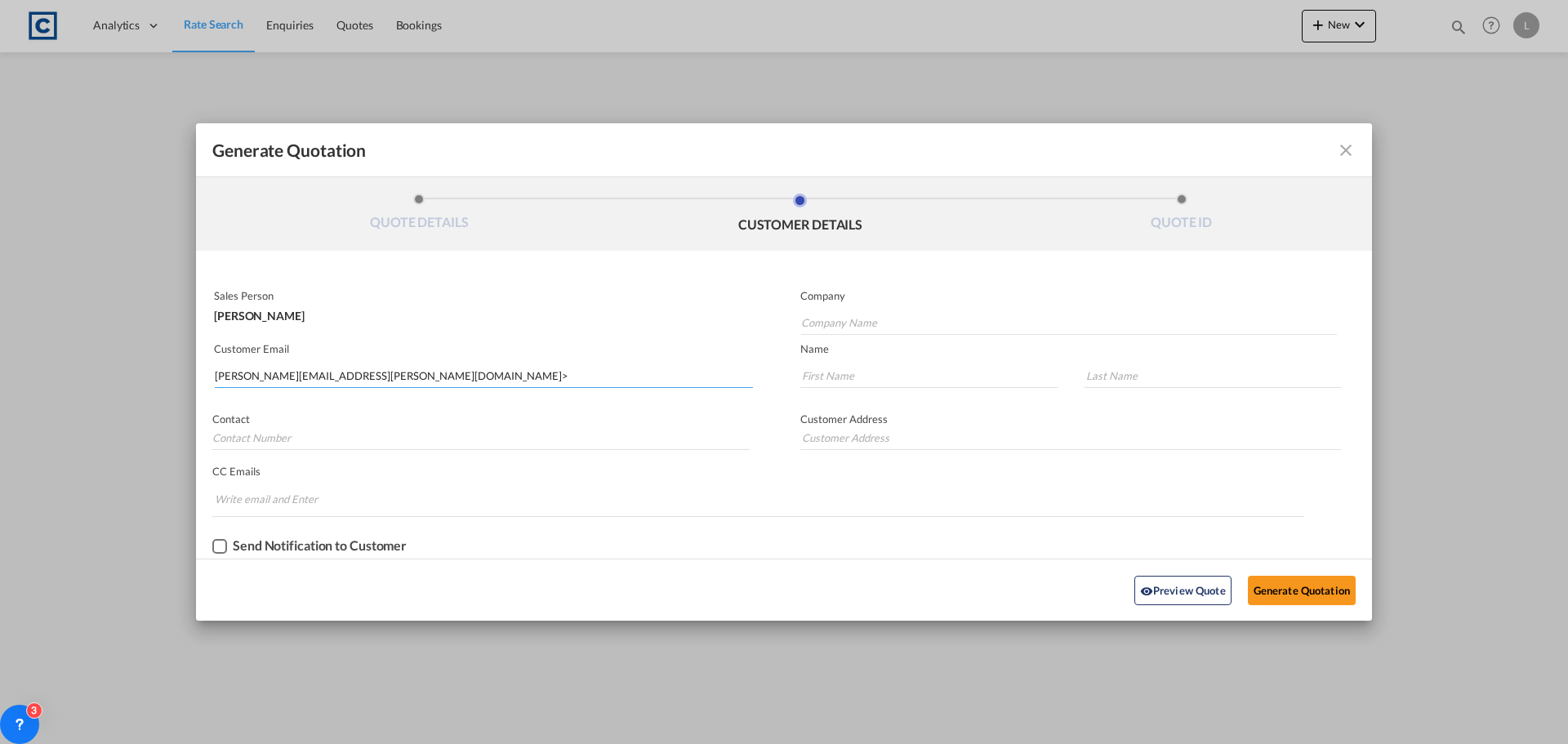
click at [413, 374] on input "[PERSON_NAME][EMAIL_ADDRESS][PERSON_NAME][DOMAIN_NAME]>" at bounding box center [484, 375] width 538 height 25
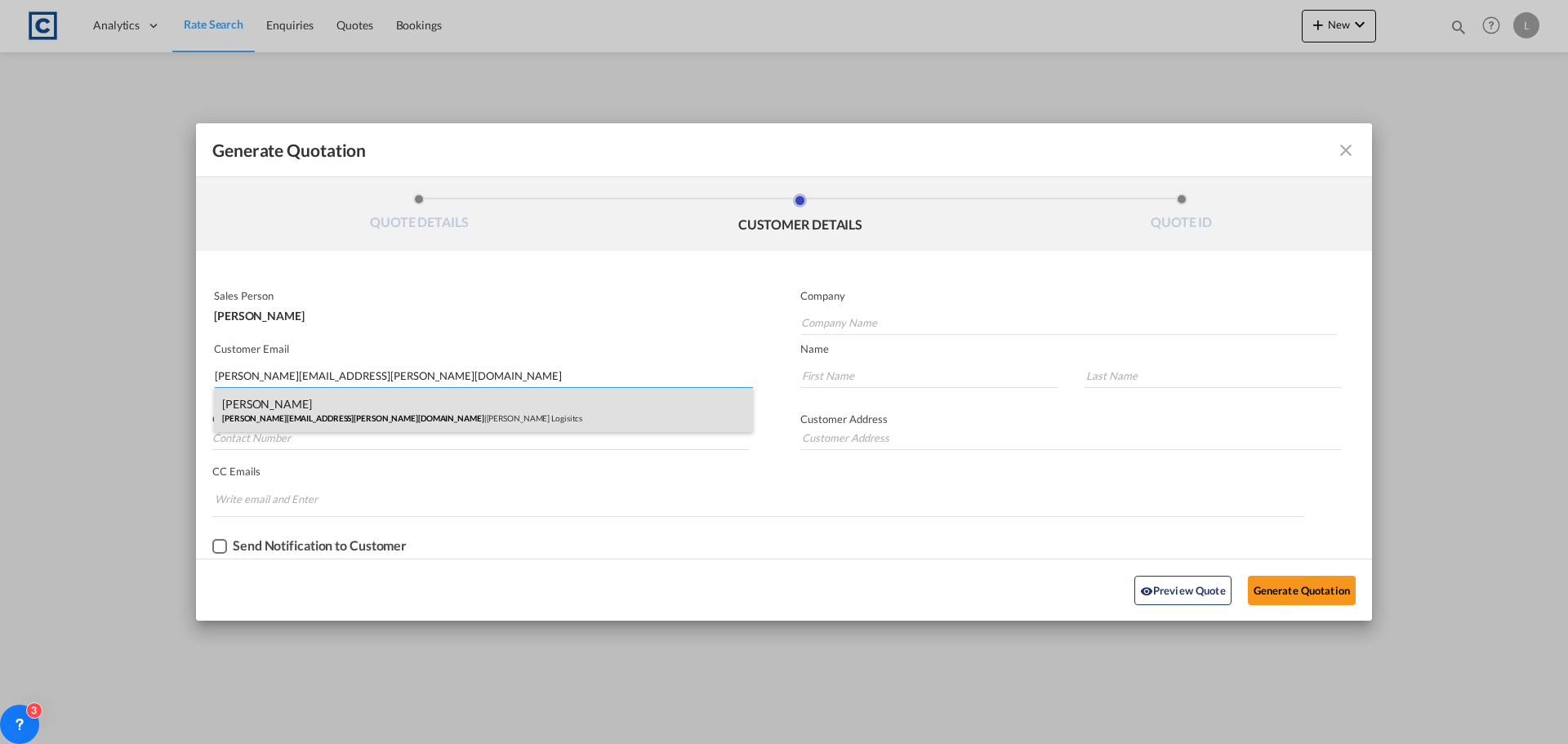
type input "[PERSON_NAME][EMAIL_ADDRESS][PERSON_NAME][DOMAIN_NAME]"
click at [300, 406] on div "[PERSON_NAME] [PERSON_NAME][EMAIL_ADDRESS][PERSON_NAME][DOMAIN_NAME] | [PERSON_…" at bounding box center [484, 409] width 539 height 44
type input "[PERSON_NAME] Logisitcs"
type input "[PERSON_NAME]"
type input "Locarno"
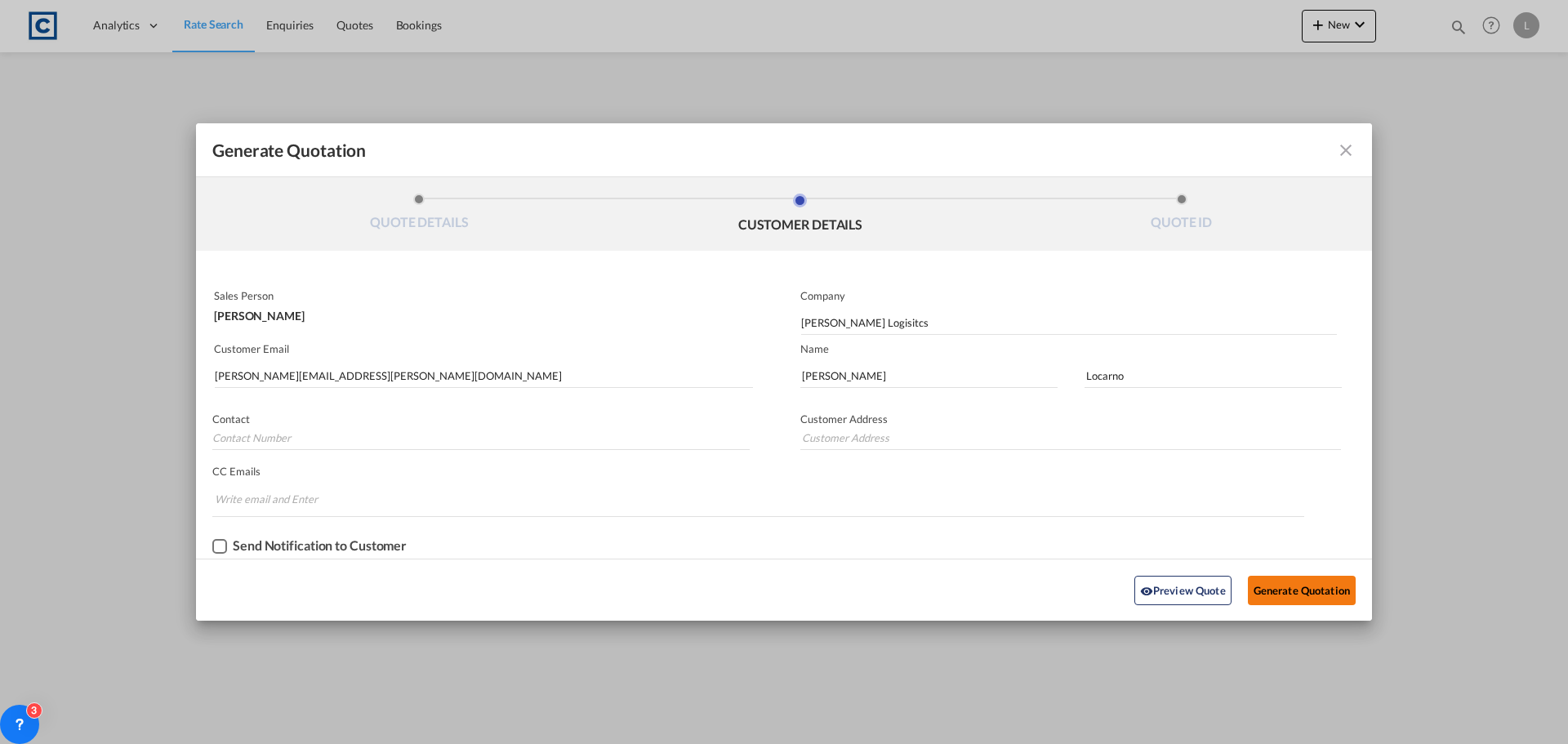
click at [1288, 589] on button "Generate Quotation" at bounding box center [1301, 590] width 108 height 30
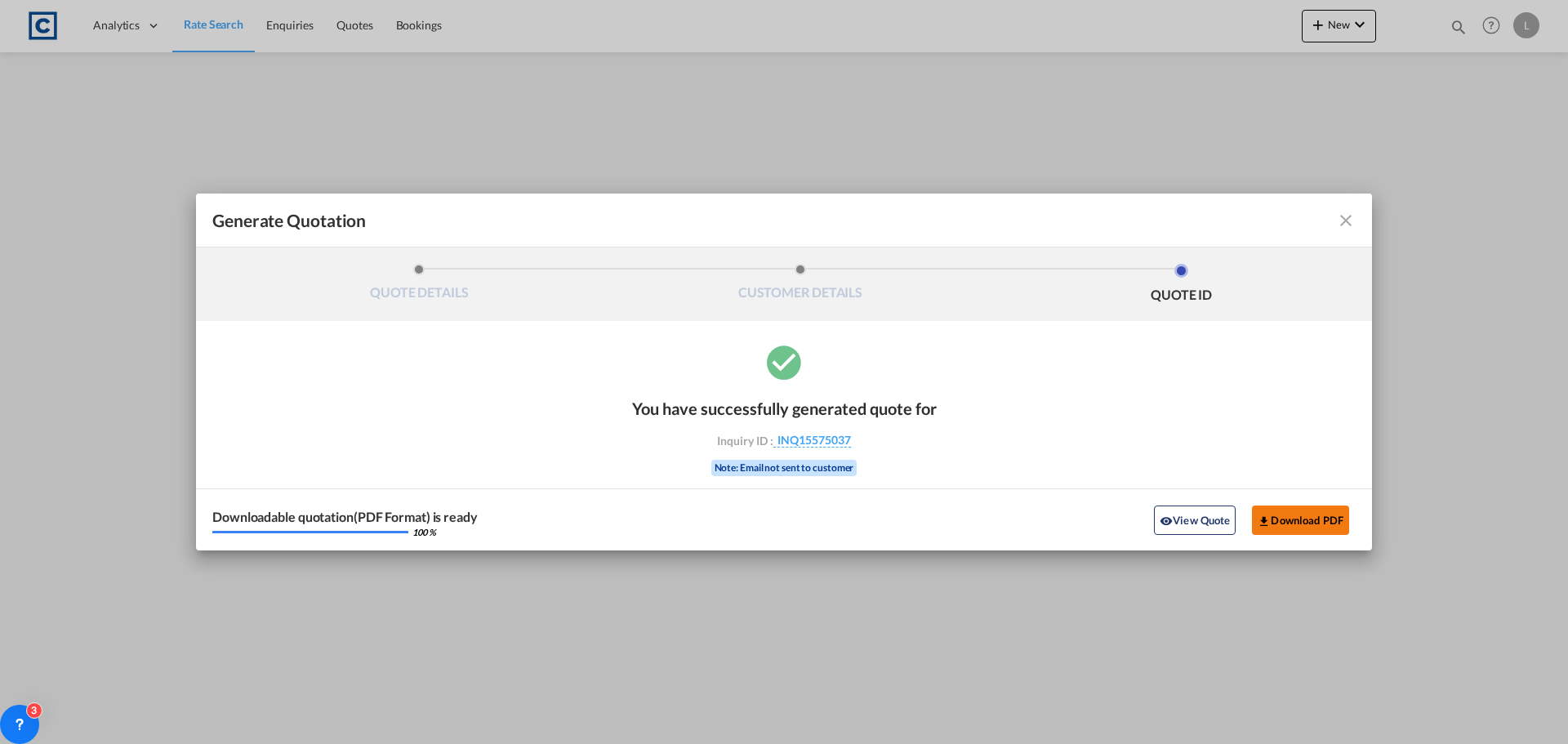
click at [1296, 521] on button "Download PDF" at bounding box center [1301, 520] width 97 height 30
click at [1348, 217] on md-icon "icon-close fg-AAA8AD cursor m-0" at bounding box center [1346, 220] width 20 height 20
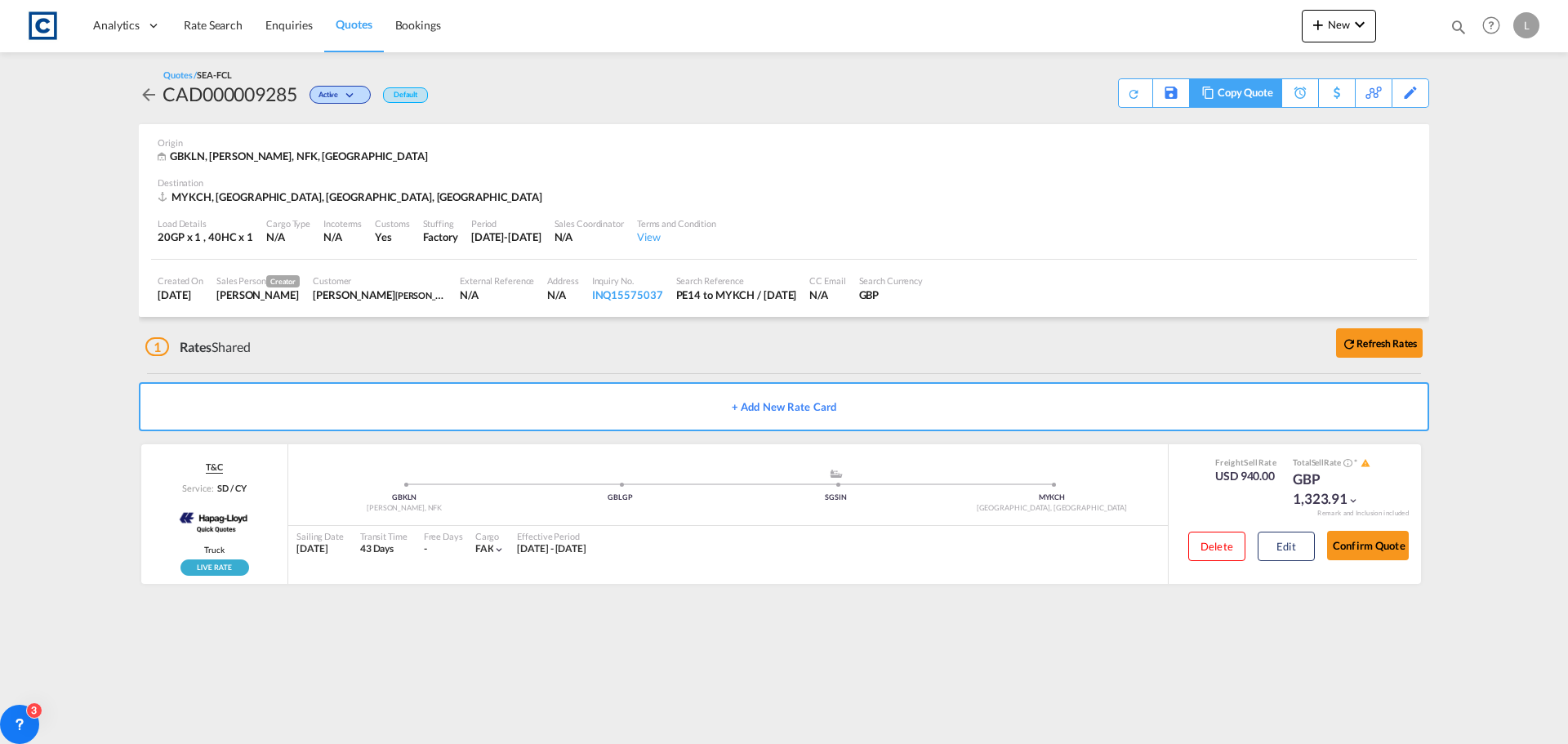
click at [1251, 97] on div "Copy Quote" at bounding box center [1245, 93] width 55 height 28
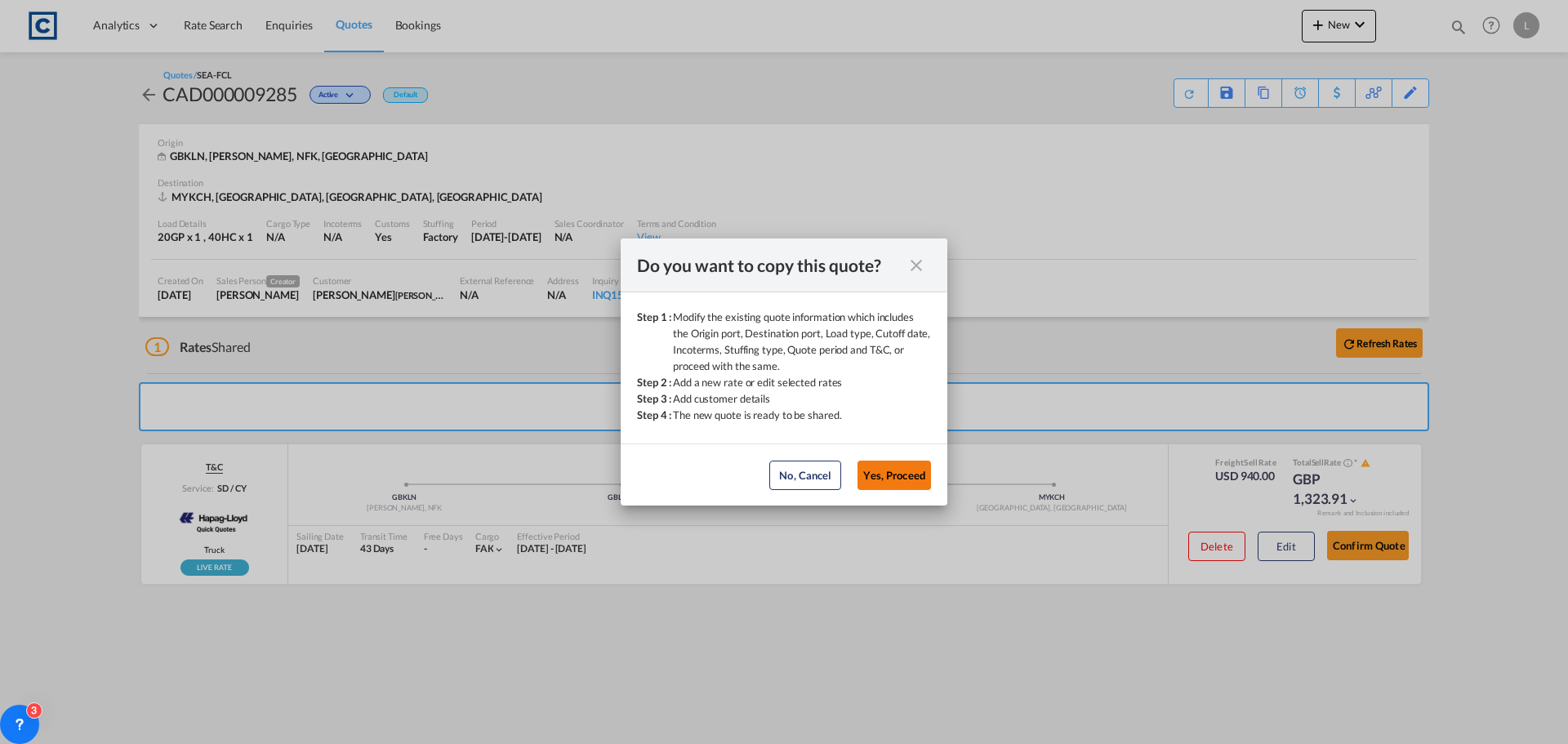
click at [891, 467] on button "Yes, Proceed" at bounding box center [894, 476] width 73 height 30
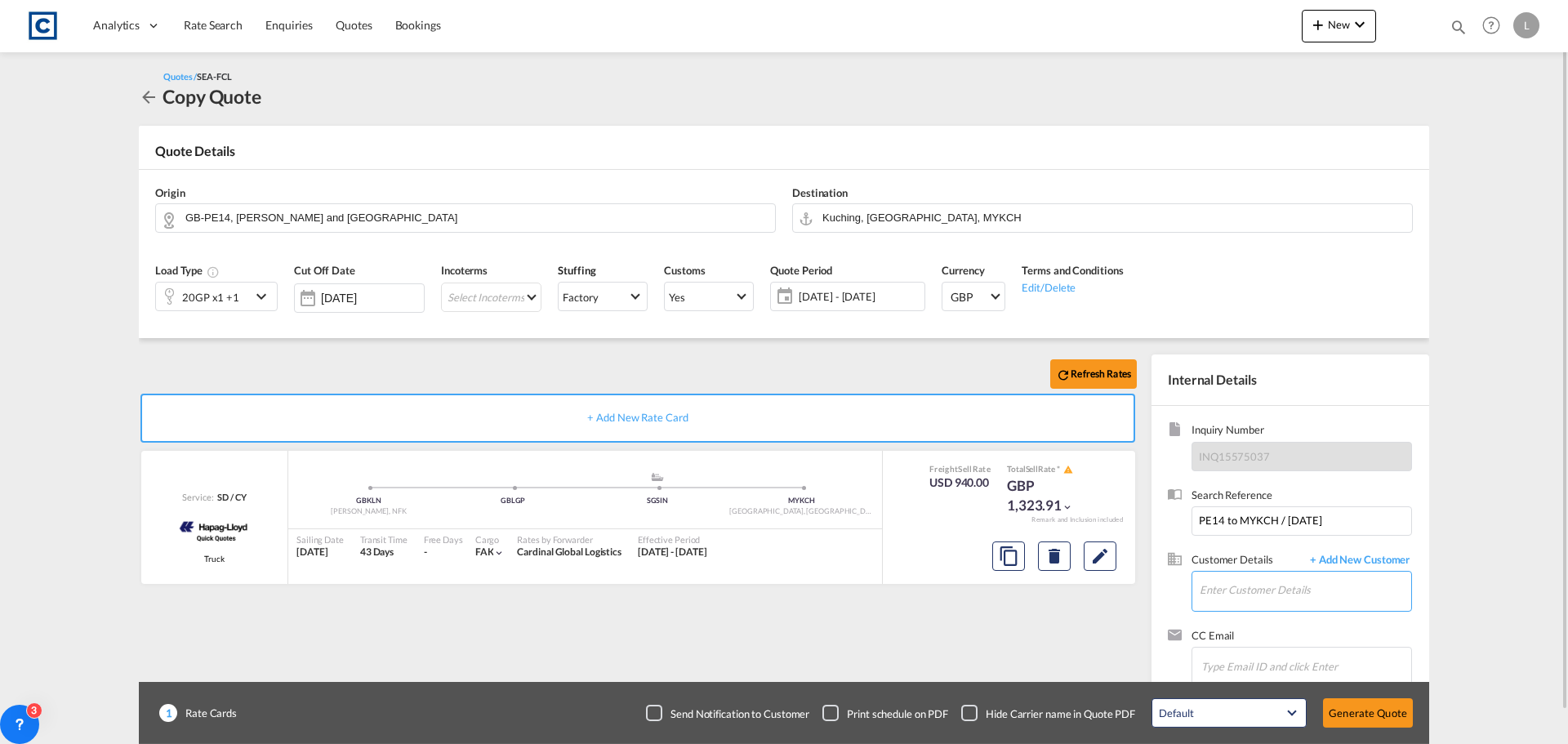
click at [1224, 586] on input "Enter Customer Details" at bounding box center [1306, 589] width 211 height 37
paste input "Sales <[EMAIL_ADDRESS][DOMAIN_NAME]>"
drag, startPoint x: 1236, startPoint y: 591, endPoint x: 1243, endPoint y: 537, distance: 54.5
click at [1236, 584] on input "Sales <[EMAIL_ADDRESS][DOMAIN_NAME]>" at bounding box center [1306, 589] width 211 height 37
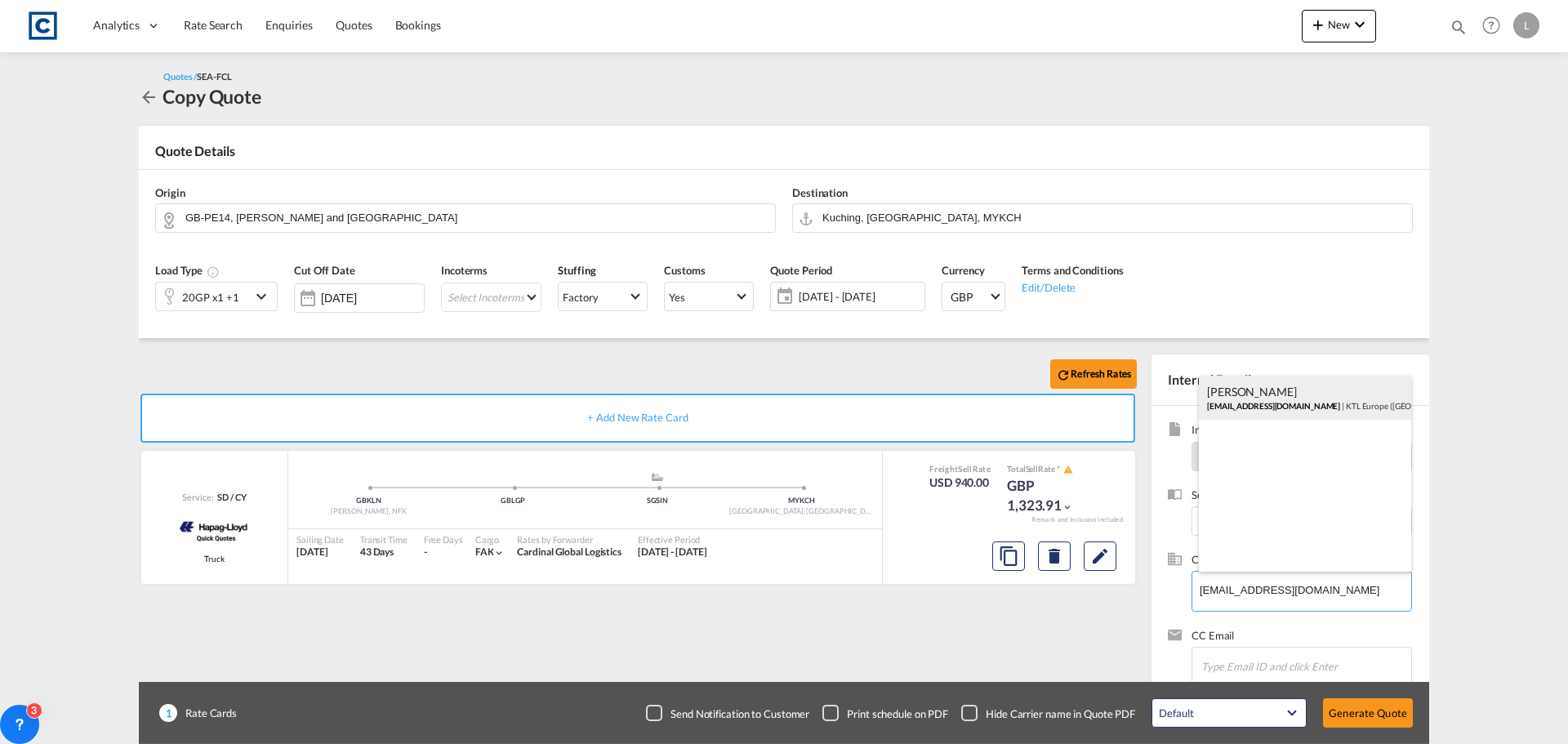
click at [1237, 395] on div "[PERSON_NAME] [EMAIL_ADDRESS][DOMAIN_NAME] | KTL Europe ([GEOGRAPHIC_DATA]) Ltd" at bounding box center [1305, 398] width 212 height 44
type input "KTL Europe ([GEOGRAPHIC_DATA]) Ltd, [PERSON_NAME], [EMAIL_ADDRESS][DOMAIN_NAME]"
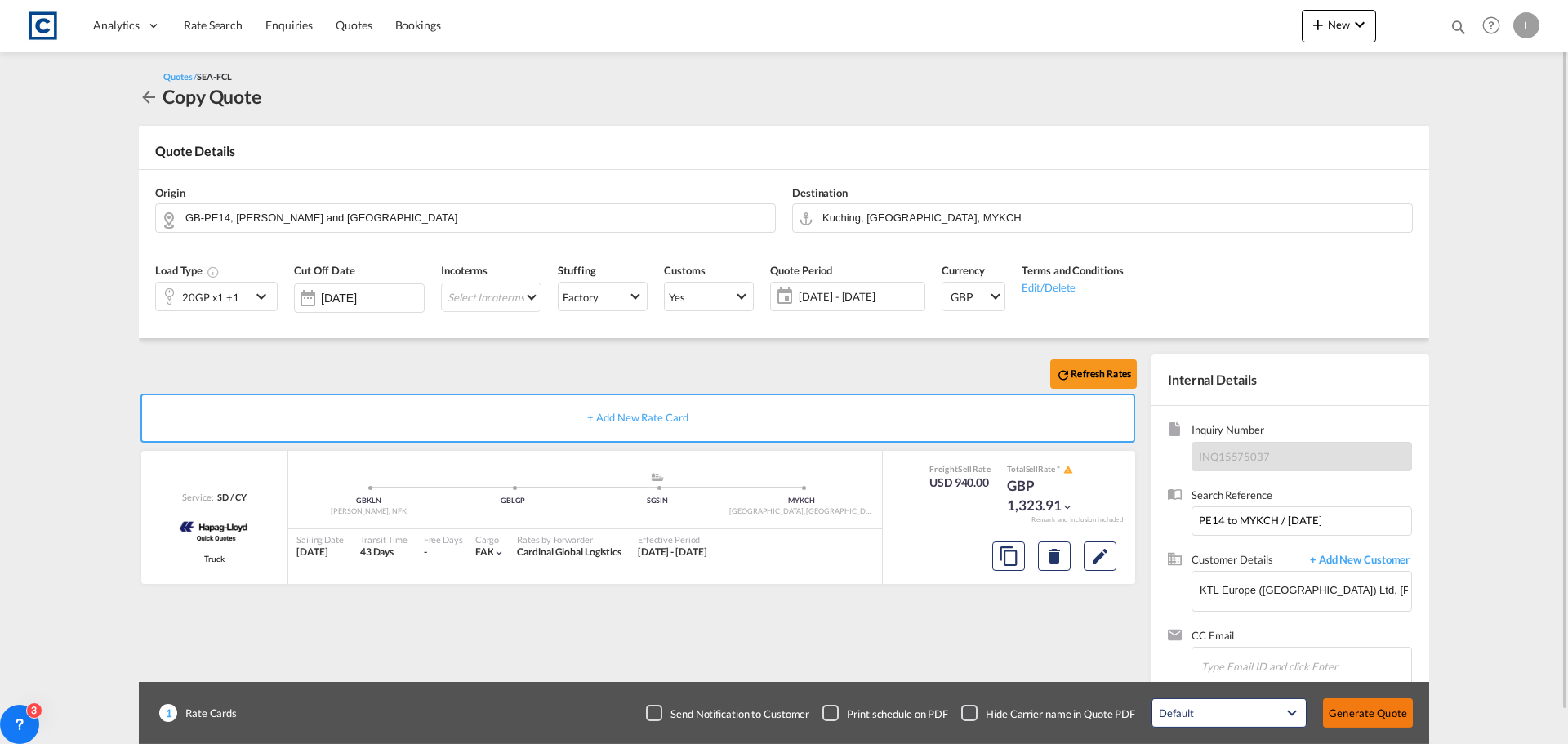
click at [1361, 707] on button "Generate Quote" at bounding box center [1368, 712] width 90 height 30
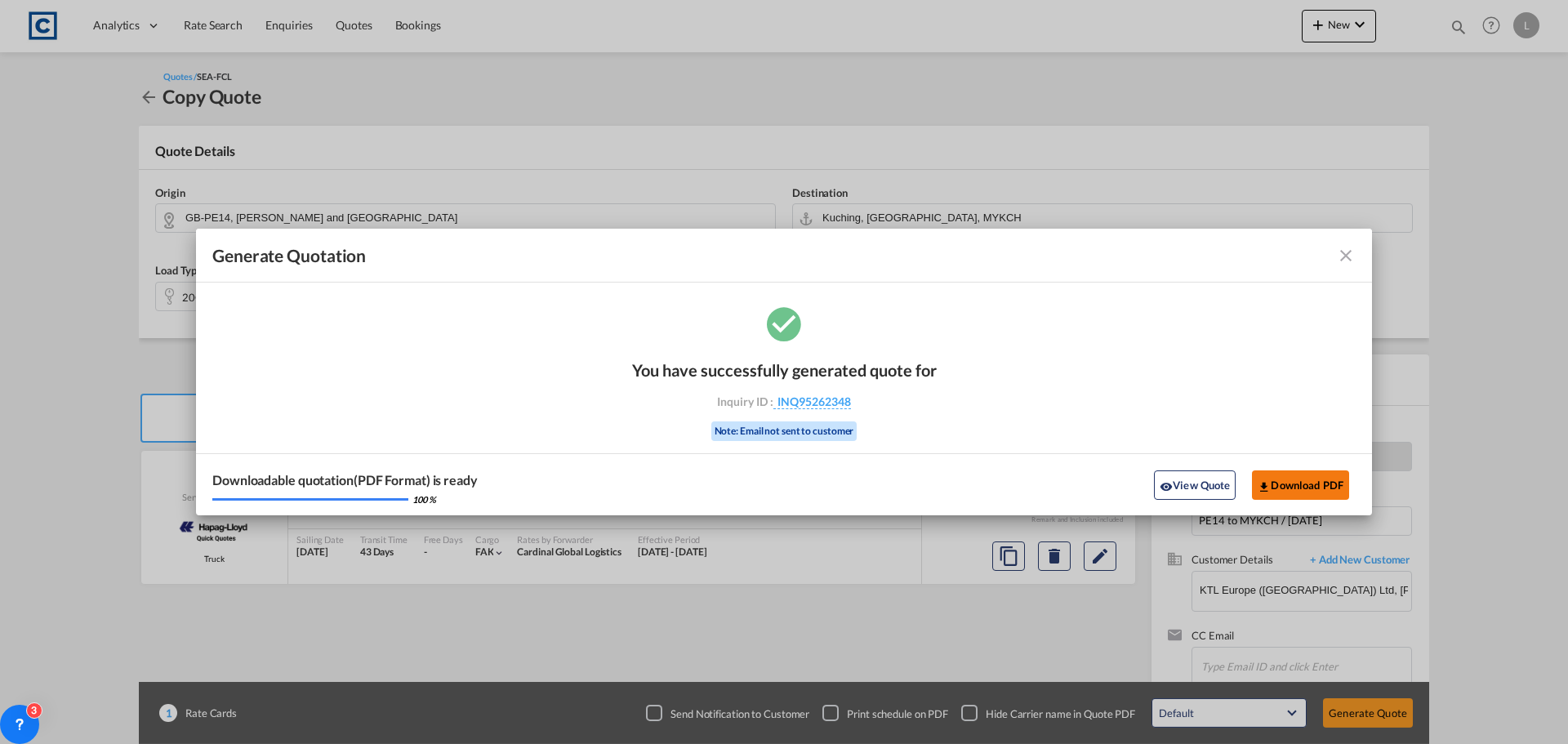
click at [1309, 481] on button "Download PDF" at bounding box center [1301, 485] width 97 height 30
